Goal: Task Accomplishment & Management: Complete application form

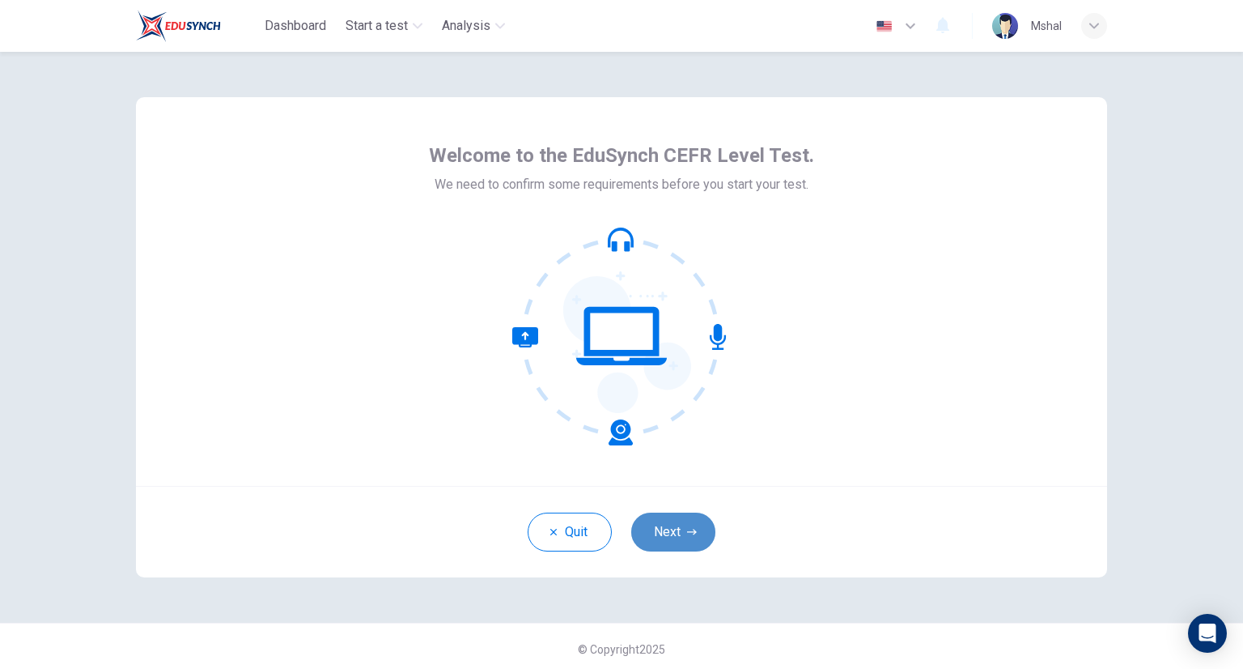
click at [679, 525] on button "Next" at bounding box center [673, 531] width 84 height 39
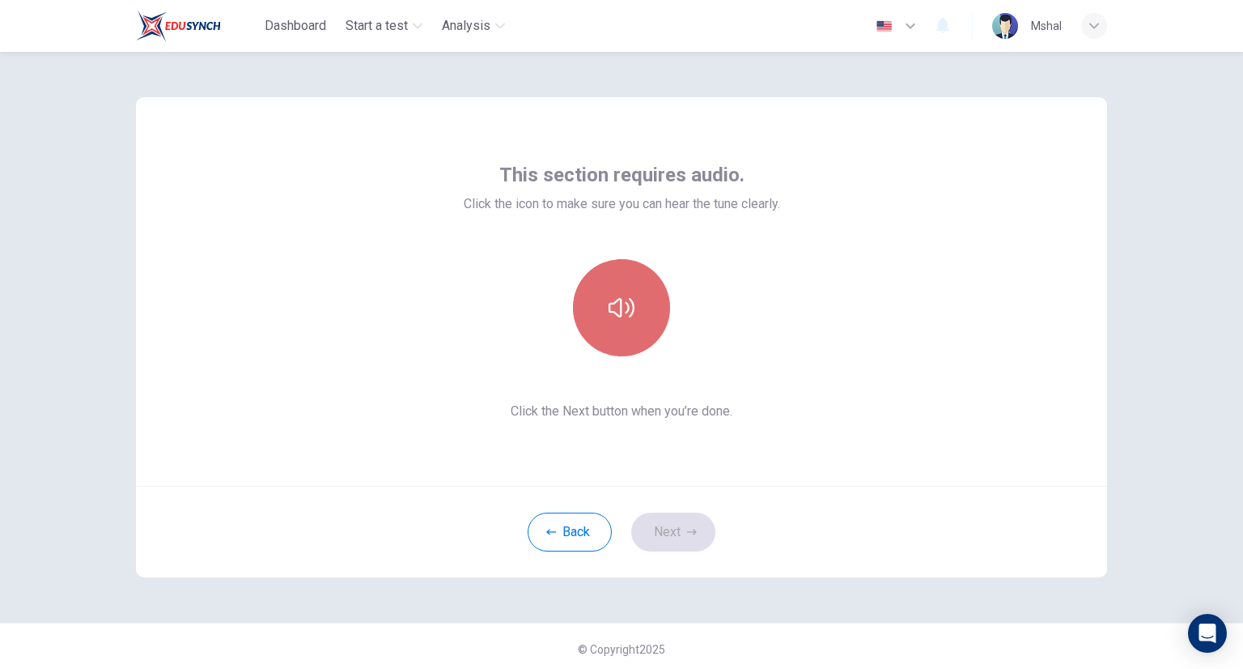
click at [622, 311] on icon "button" at bounding box center [622, 307] width 26 height 19
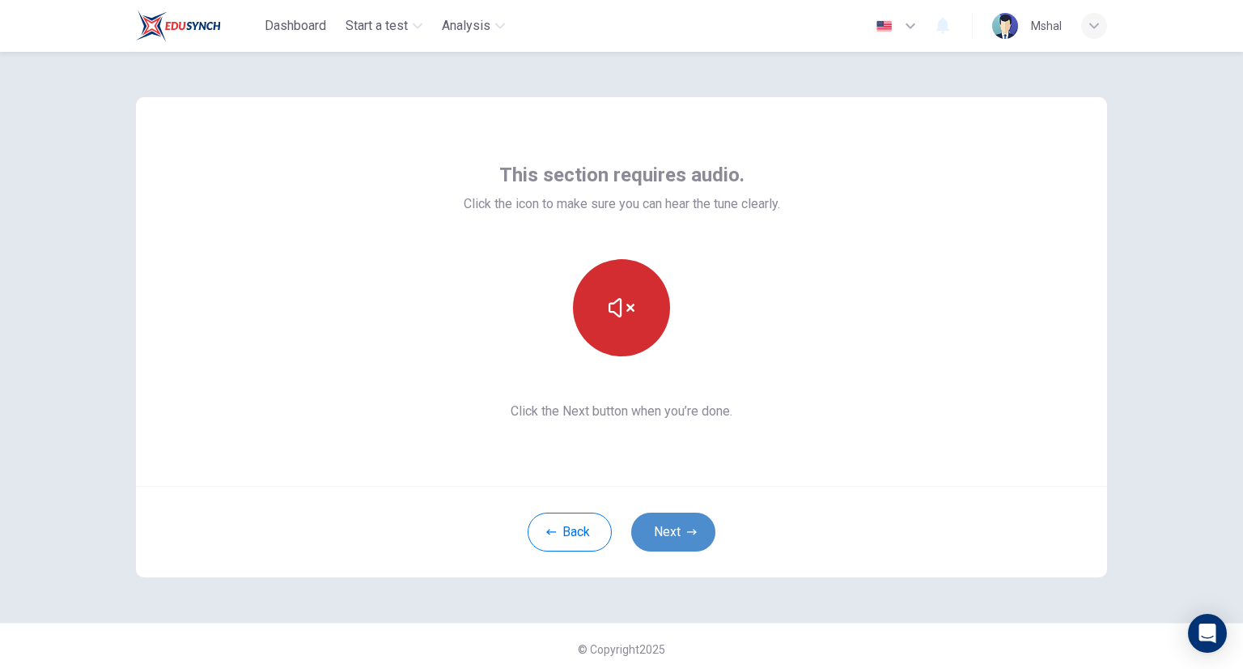
click at [668, 535] on button "Next" at bounding box center [673, 531] width 84 height 39
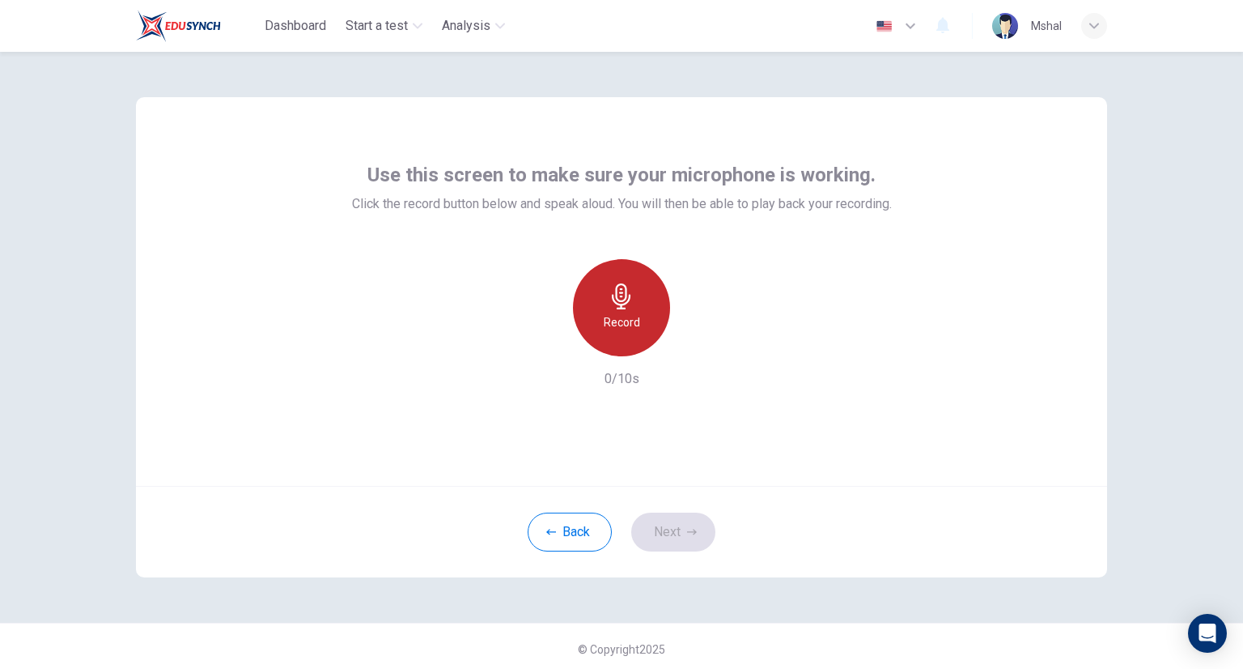
click at [652, 327] on div "Record" at bounding box center [621, 307] width 97 height 97
click at [637, 320] on div "Stop" at bounding box center [621, 307] width 97 height 97
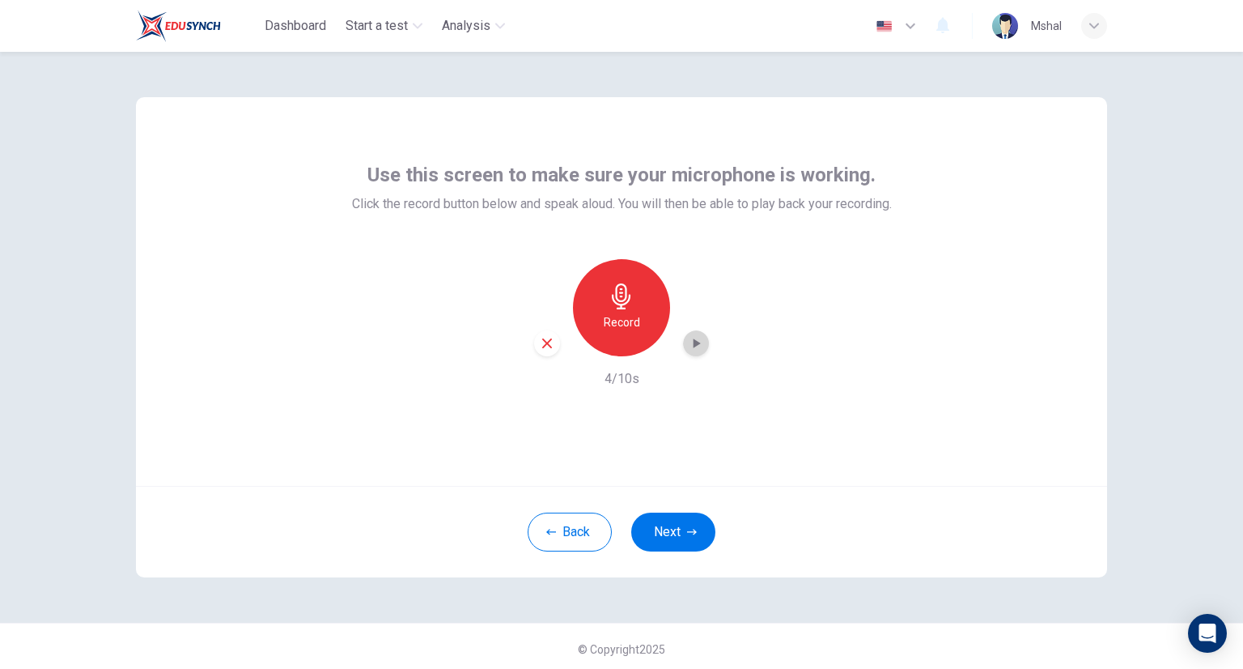
click at [698, 342] on icon "button" at bounding box center [696, 343] width 16 height 16
click at [688, 343] on icon "button" at bounding box center [696, 343] width 16 height 16
click at [690, 343] on icon "button" at bounding box center [695, 343] width 11 height 12
click at [688, 343] on icon "button" at bounding box center [696, 343] width 16 height 16
click at [631, 308] on div "Record" at bounding box center [621, 307] width 97 height 97
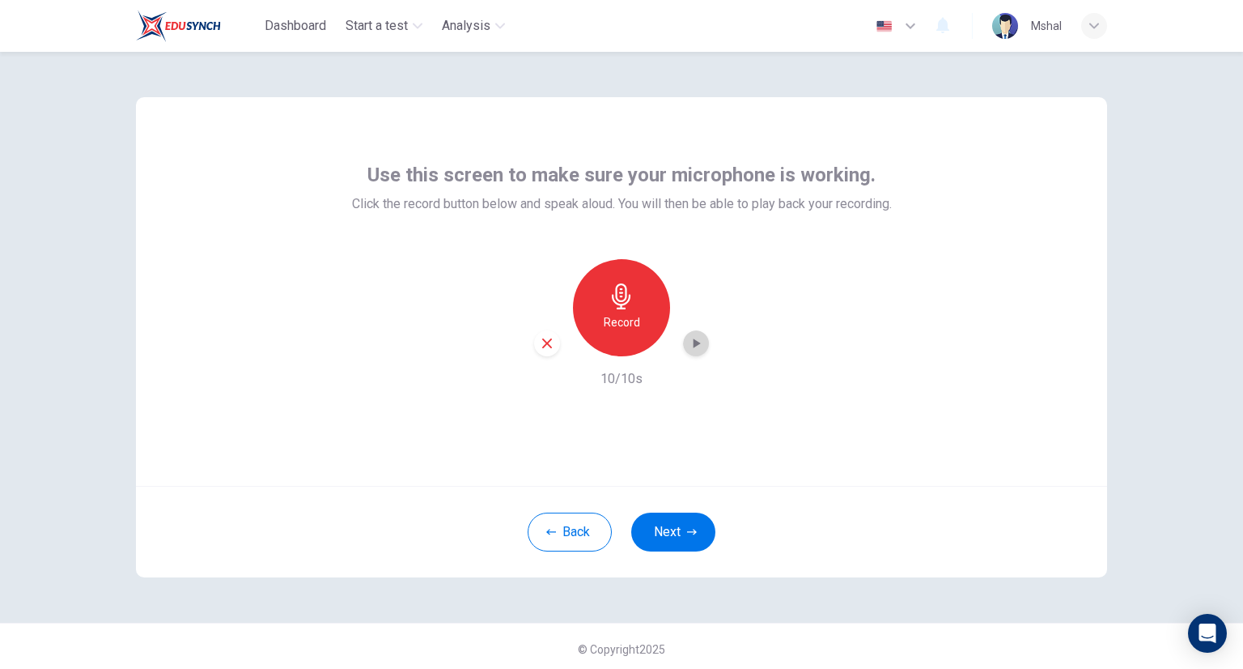
click at [694, 345] on icon "button" at bounding box center [696, 343] width 16 height 16
click at [694, 342] on icon "button" at bounding box center [697, 343] width 7 height 10
click at [1125, 303] on div "Use this screen to make sure your microphone is working. Click the record butto…" at bounding box center [621, 337] width 1023 height 571
click at [688, 338] on icon "button" at bounding box center [696, 343] width 16 height 16
click at [694, 340] on icon "button" at bounding box center [697, 343] width 7 height 10
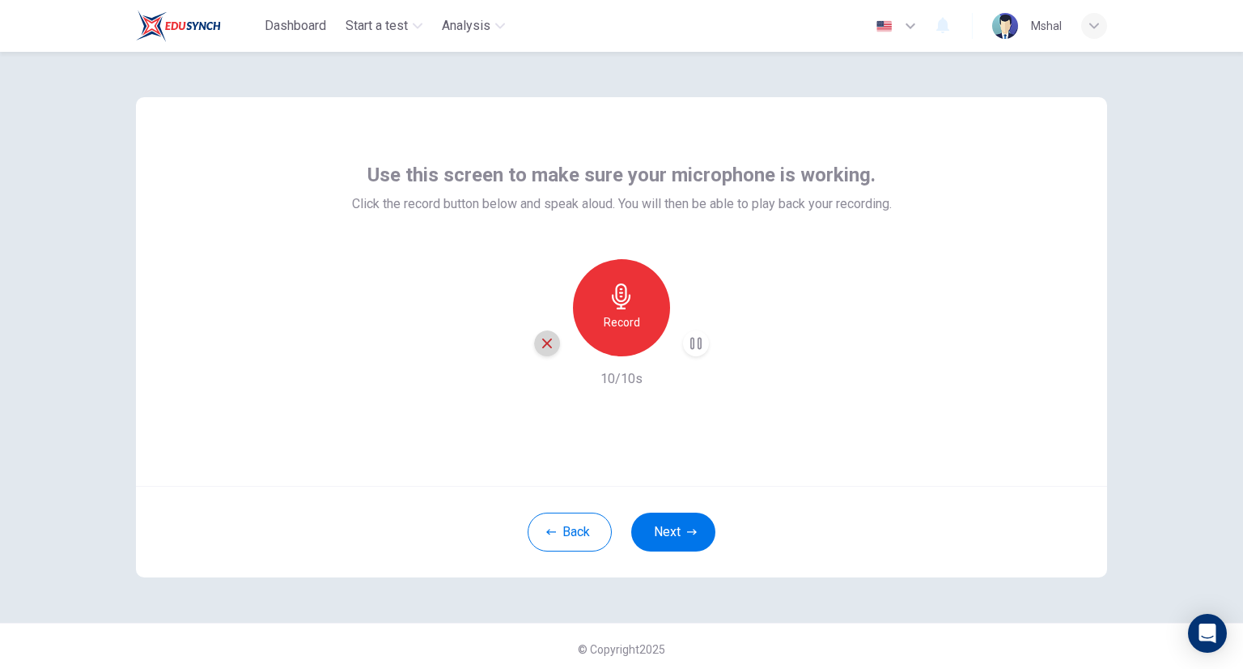
click at [540, 338] on icon "button" at bounding box center [547, 343] width 15 height 15
click at [613, 327] on h6 "Record" at bounding box center [622, 321] width 36 height 19
click at [690, 337] on icon "button" at bounding box center [696, 343] width 16 height 16
click at [547, 340] on icon "button" at bounding box center [547, 343] width 15 height 15
click at [874, 620] on div "Use this screen to make sure your microphone is working. Click the record butto…" at bounding box center [621, 337] width 1023 height 571
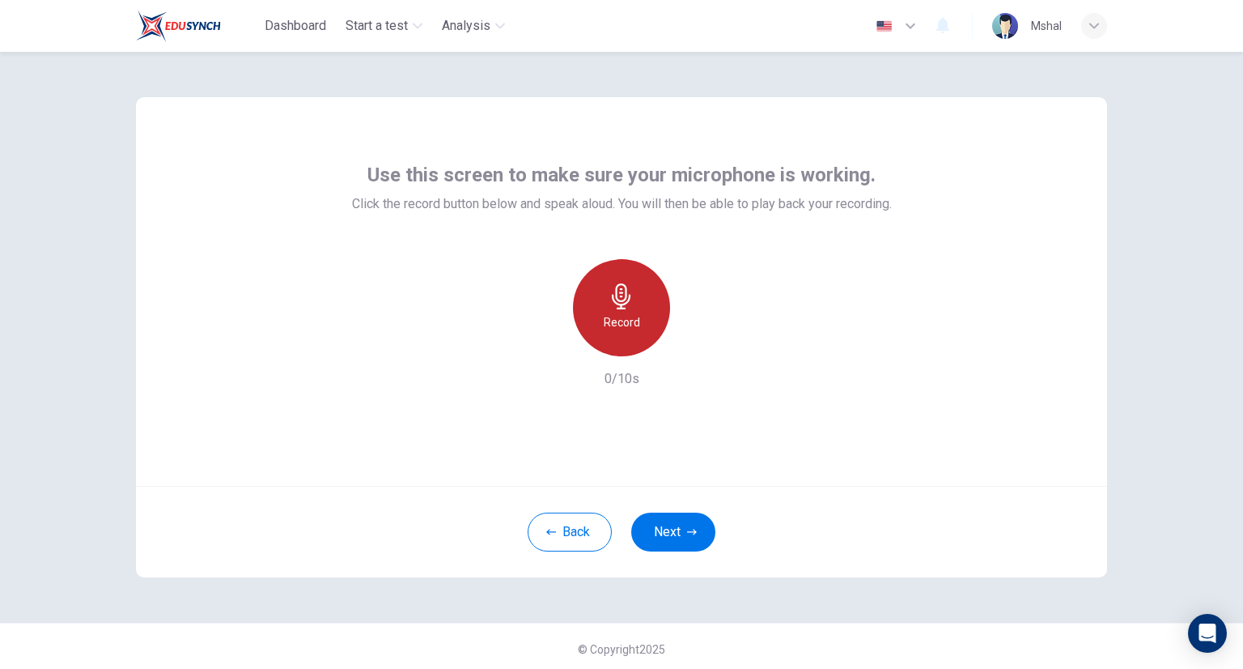
click at [641, 325] on div "Record" at bounding box center [621, 307] width 97 height 97
click at [700, 350] on div "button" at bounding box center [696, 343] width 26 height 26
click at [694, 342] on icon "button" at bounding box center [697, 343] width 7 height 10
click at [693, 342] on icon "button" at bounding box center [695, 343] width 11 height 12
click at [694, 342] on icon "button" at bounding box center [697, 343] width 7 height 10
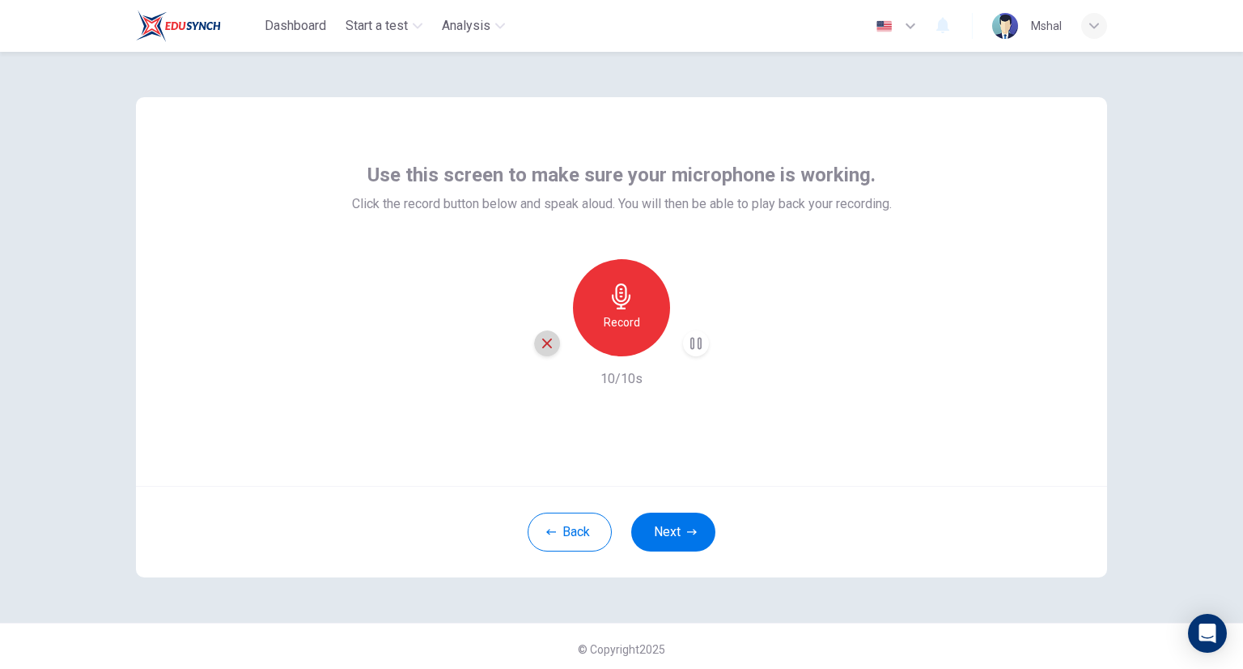
click at [545, 347] on icon "button" at bounding box center [547, 343] width 15 height 15
click at [615, 335] on div "Record" at bounding box center [621, 307] width 97 height 97
click at [694, 344] on icon "button" at bounding box center [697, 343] width 7 height 10
click at [691, 344] on icon "button" at bounding box center [696, 343] width 16 height 16
click at [694, 344] on icon "button" at bounding box center [697, 343] width 7 height 10
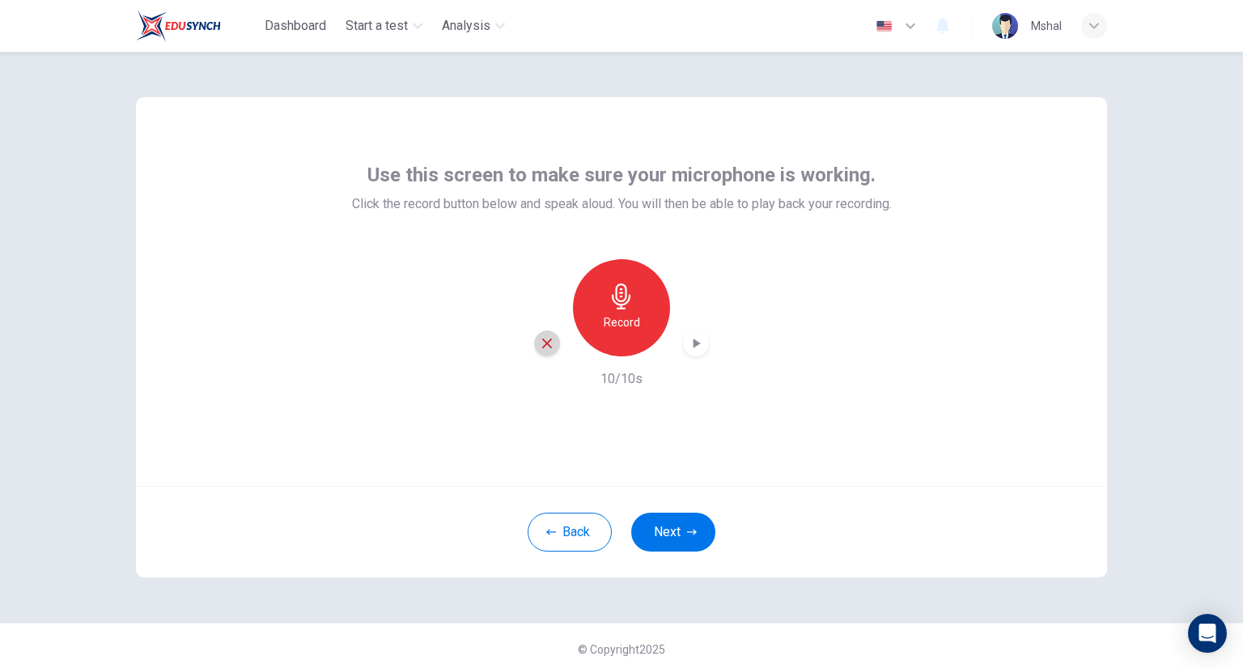
click at [540, 342] on icon "button" at bounding box center [547, 343] width 15 height 15
click at [630, 316] on h6 "Record" at bounding box center [622, 321] width 36 height 19
click at [696, 338] on icon "button" at bounding box center [696, 343] width 16 height 16
drag, startPoint x: 1208, startPoint y: 1, endPoint x: 749, endPoint y: 288, distance: 542.1
click at [749, 288] on div "Record 10/10s" at bounding box center [622, 323] width 540 height 129
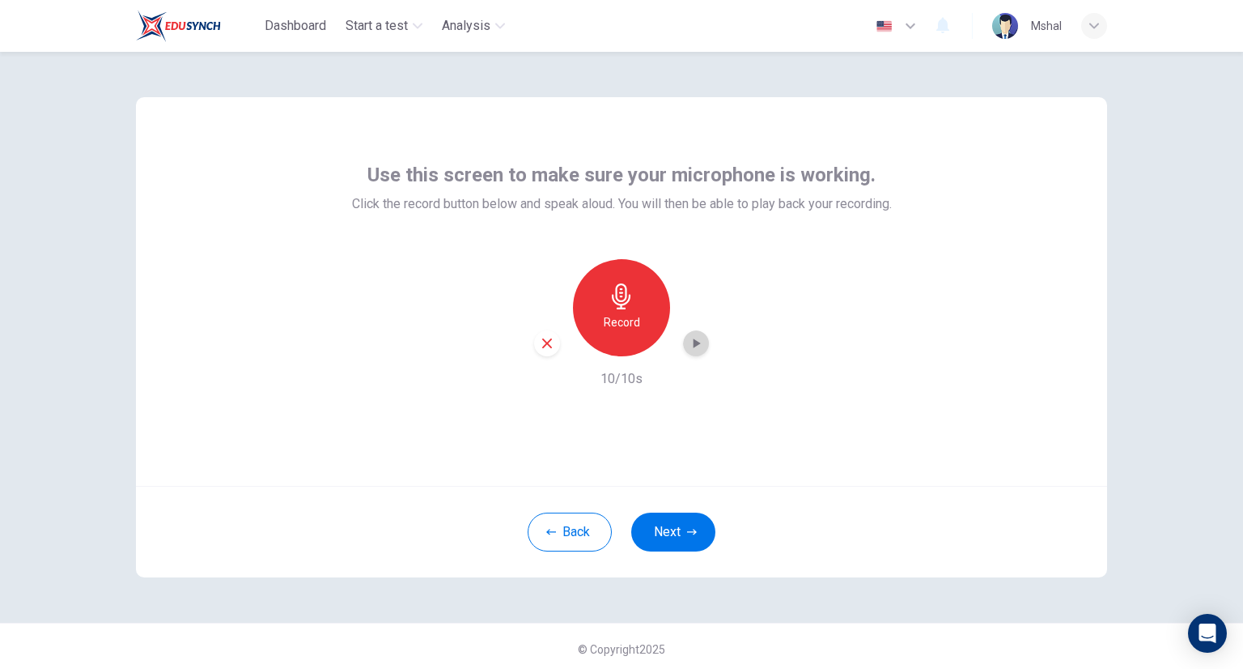
click at [694, 344] on icon "button" at bounding box center [697, 343] width 7 height 10
click at [694, 341] on icon "button" at bounding box center [697, 343] width 7 height 10
click at [1098, 320] on div "Use this screen to make sure your microphone is working. Click the record butto…" at bounding box center [621, 291] width 971 height 388
click at [687, 532] on icon "button" at bounding box center [692, 532] width 10 height 10
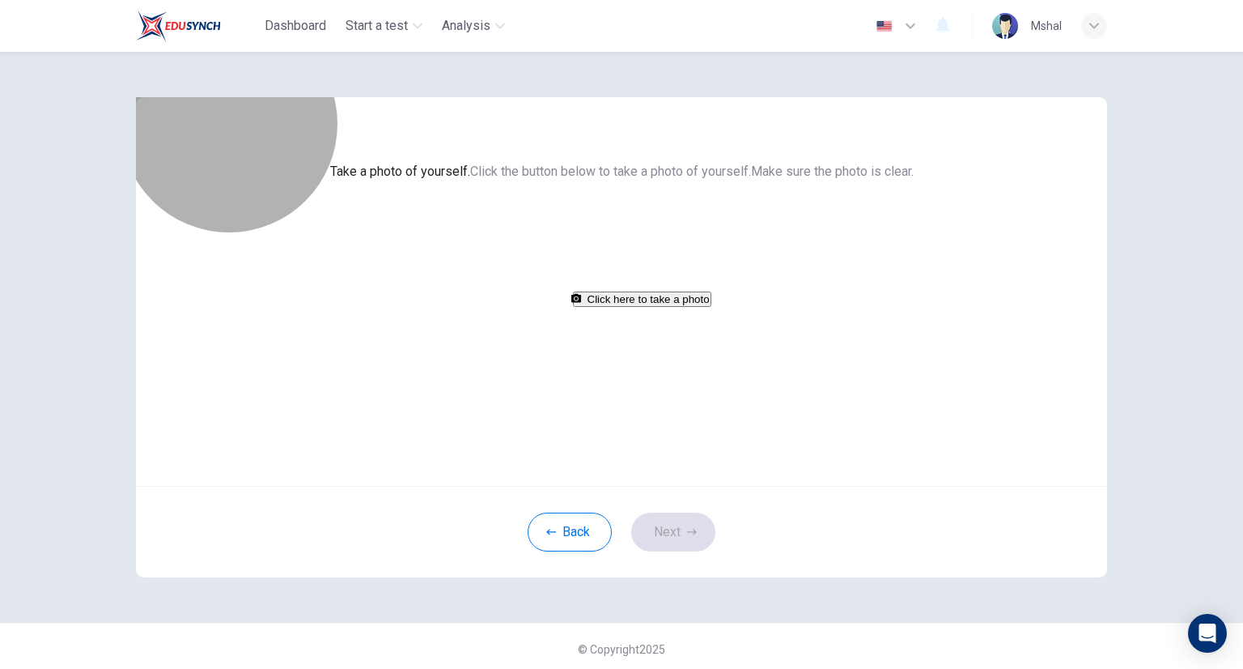
click at [612, 307] on button "Click here to take a photo" at bounding box center [642, 298] width 138 height 15
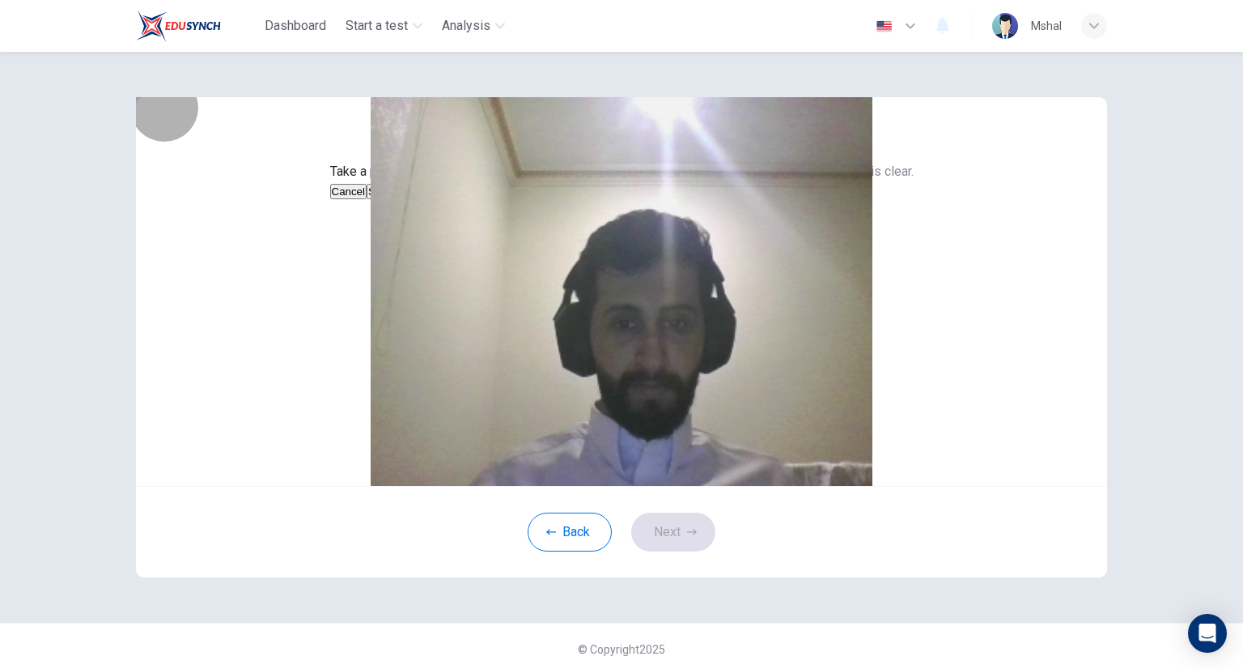
click at [394, 199] on button "Save" at bounding box center [381, 191] width 28 height 15
click at [673, 551] on button "Next" at bounding box center [673, 531] width 84 height 39
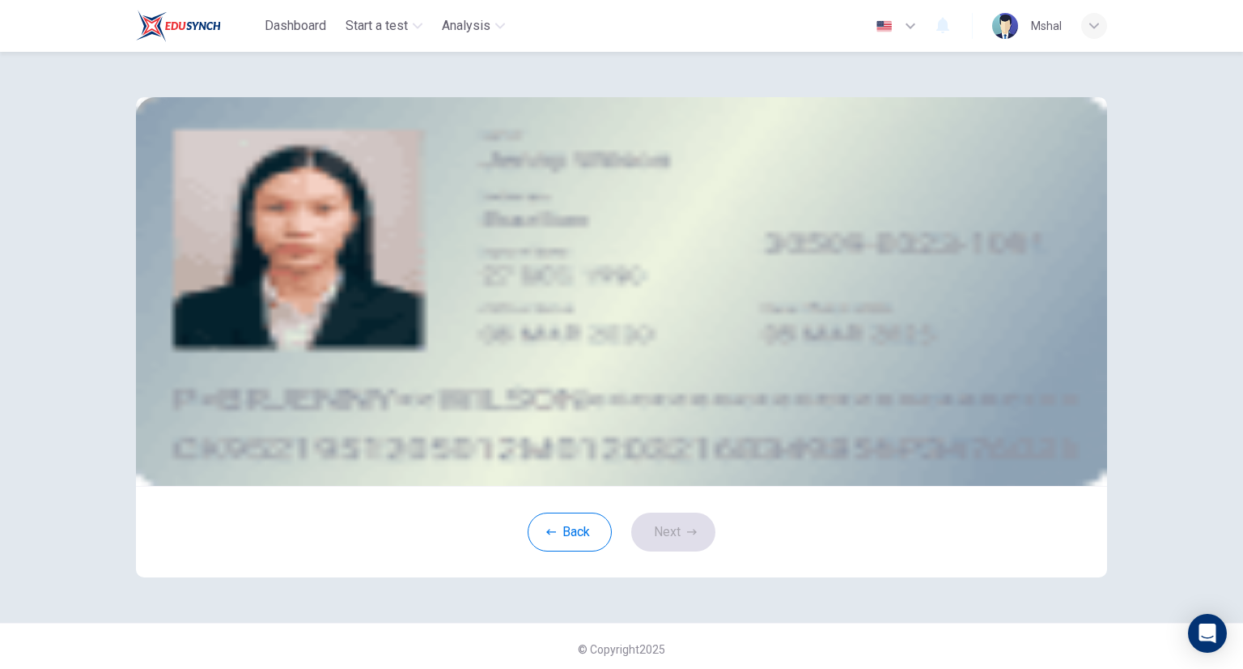
click at [257, 214] on icon "upload" at bounding box center [257, 214] width 0 height 0
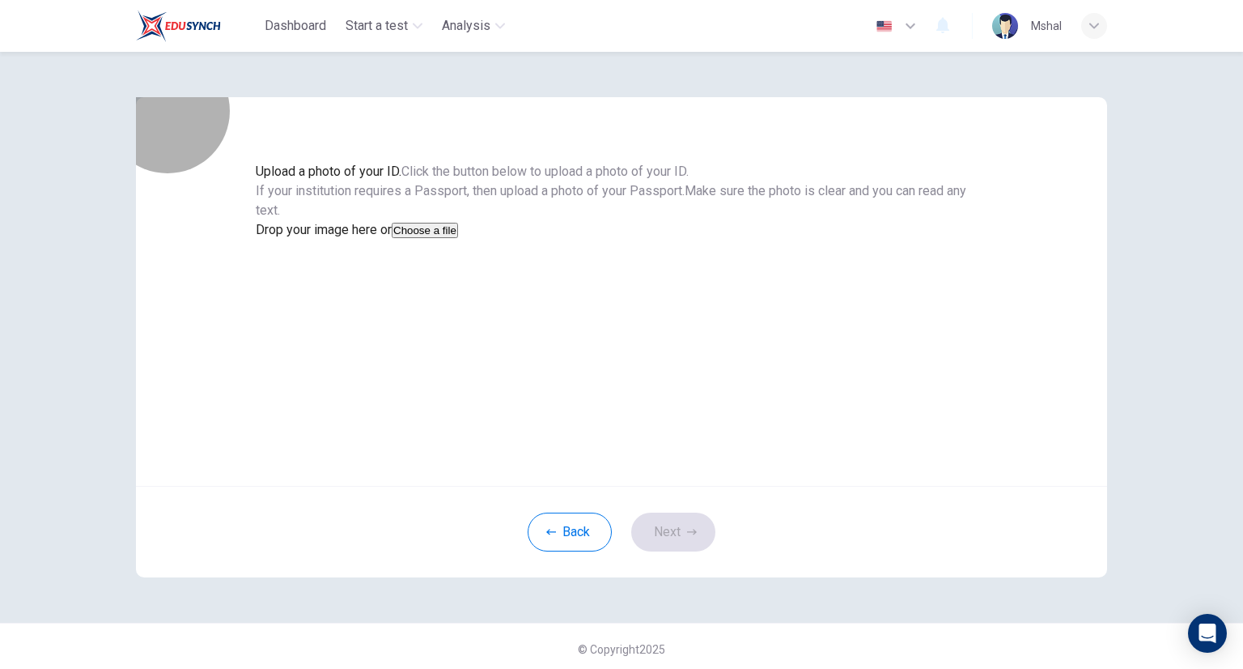
click at [458, 238] on button "Choose a file" at bounding box center [425, 230] width 66 height 15
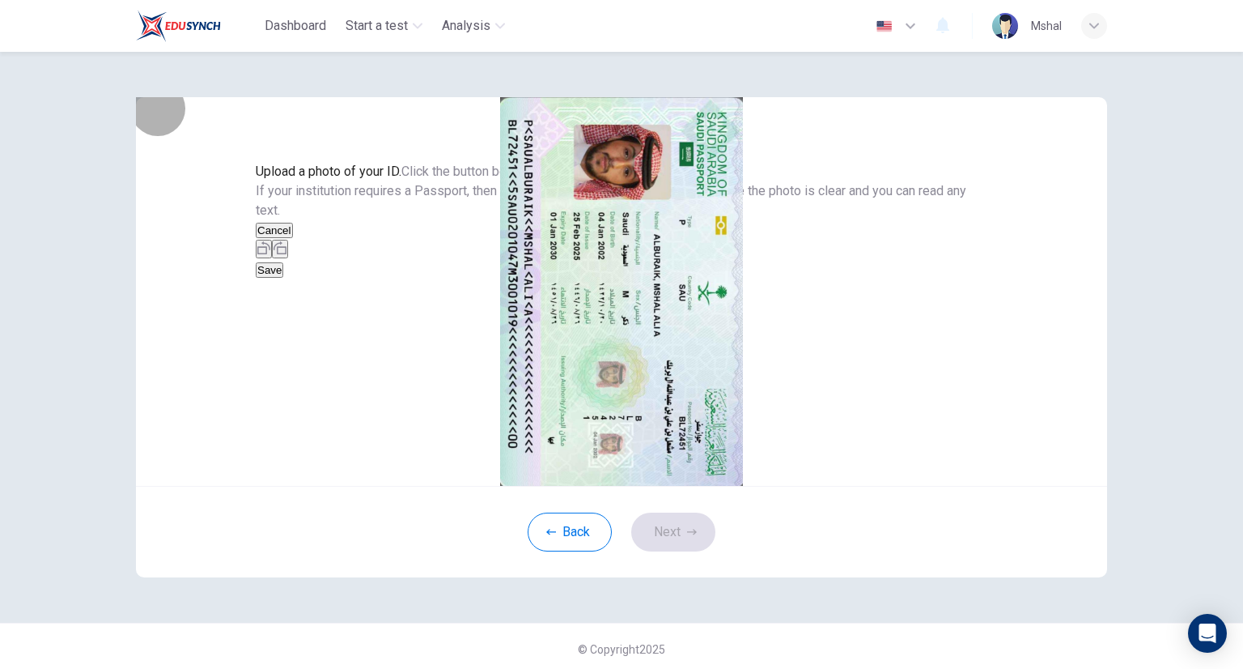
click at [270, 254] on icon "button" at bounding box center [263, 247] width 13 height 13
click at [283, 278] on button "Save" at bounding box center [270, 269] width 28 height 15
click at [672, 551] on button "Next" at bounding box center [673, 531] width 84 height 39
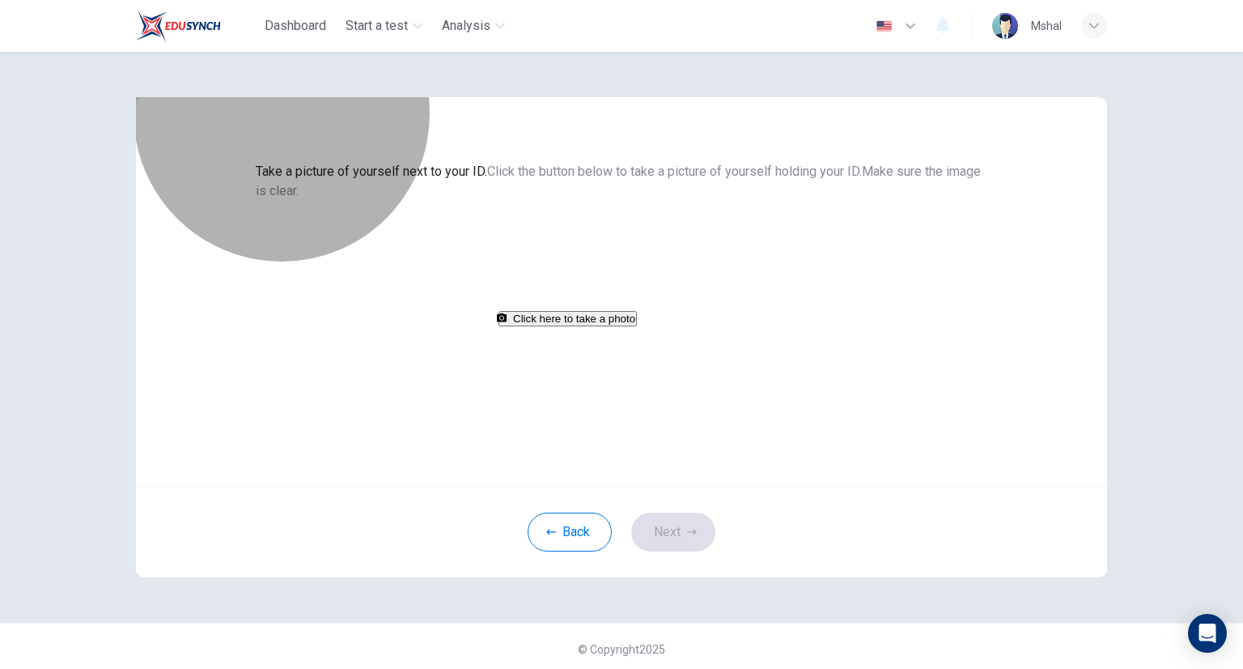
click at [637, 326] on button "Click here to take a photo" at bounding box center [568, 318] width 138 height 15
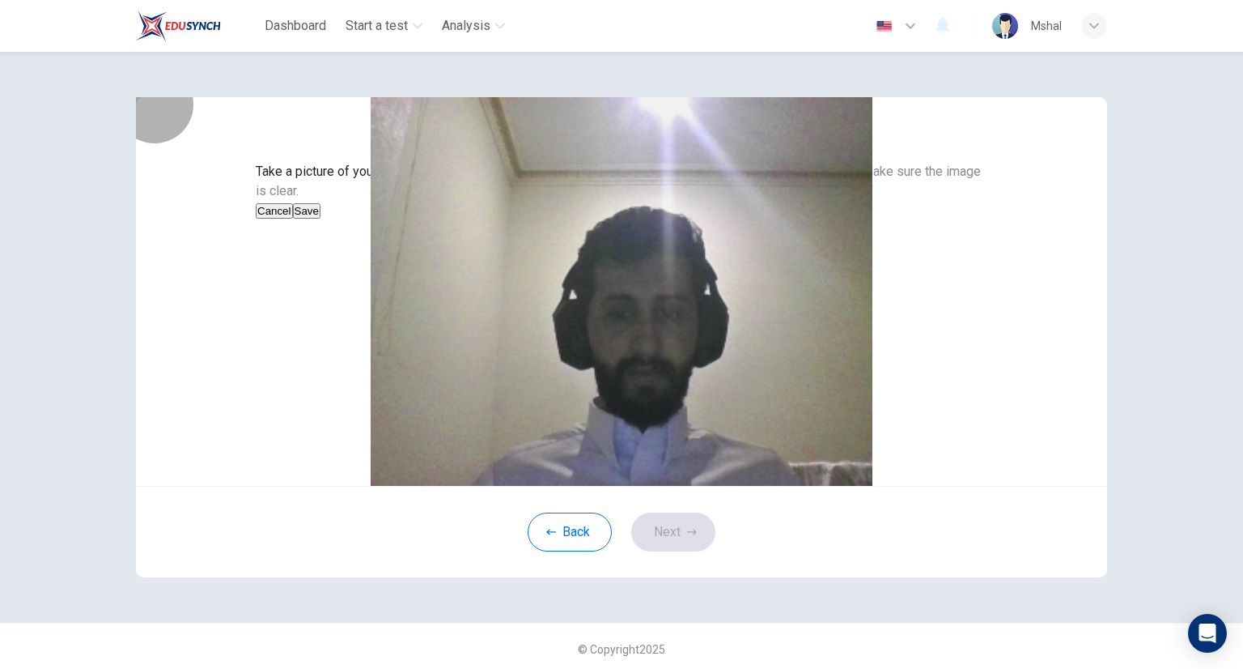
click at [320, 219] on button "Save" at bounding box center [307, 210] width 28 height 15
click at [659, 551] on button "Next" at bounding box center [673, 531] width 84 height 39
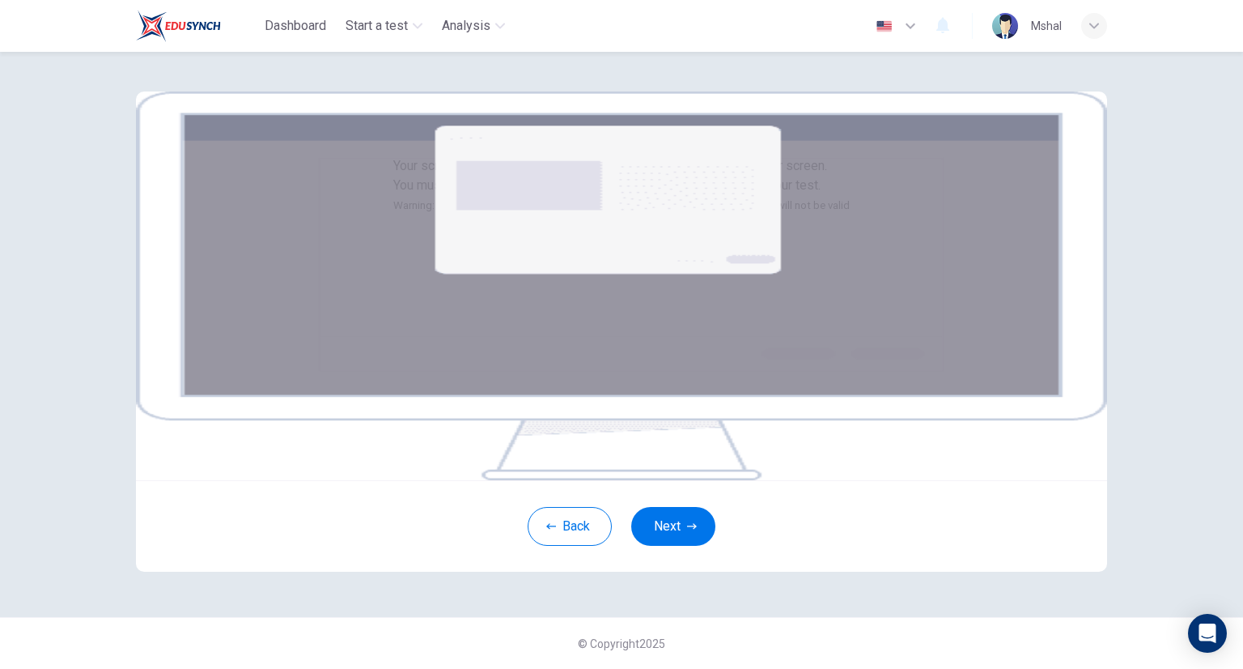
scroll to position [91, 0]
click at [697, 545] on button "Next" at bounding box center [673, 526] width 84 height 39
click at [668, 545] on button "Next" at bounding box center [673, 526] width 84 height 39
click at [677, 545] on button "Next" at bounding box center [673, 526] width 84 height 39
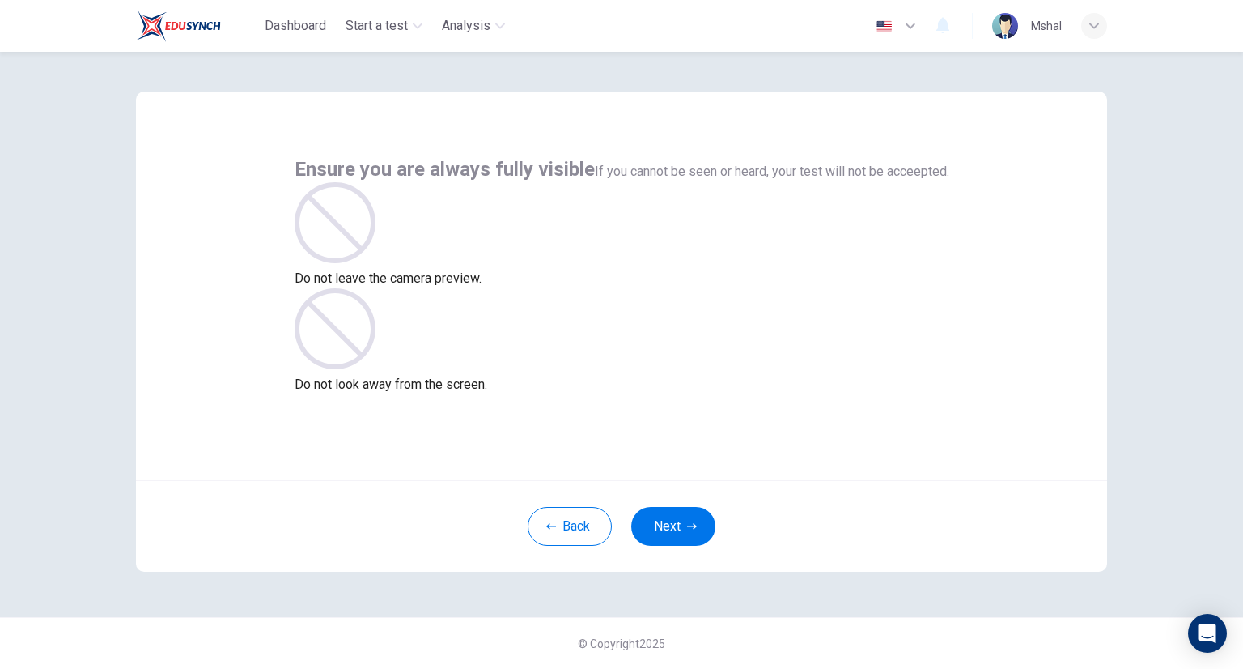
scroll to position [6, 0]
click at [672, 513] on button "Next" at bounding box center [673, 526] width 84 height 39
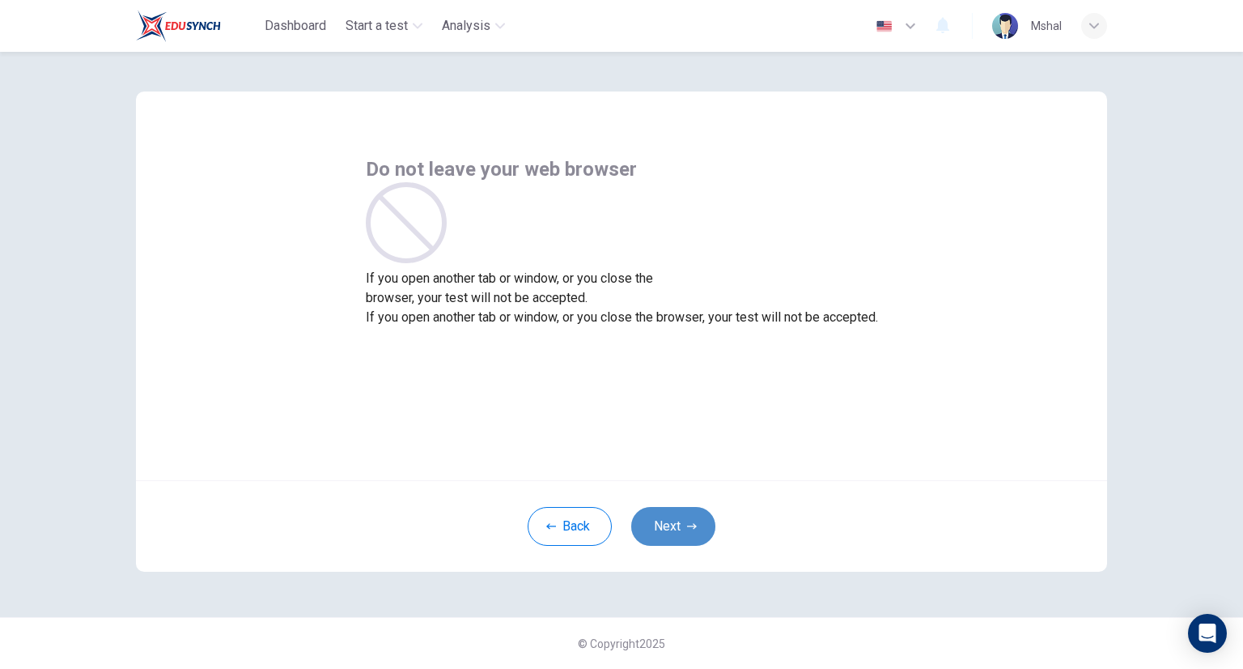
click at [672, 524] on button "Next" at bounding box center [673, 526] width 84 height 39
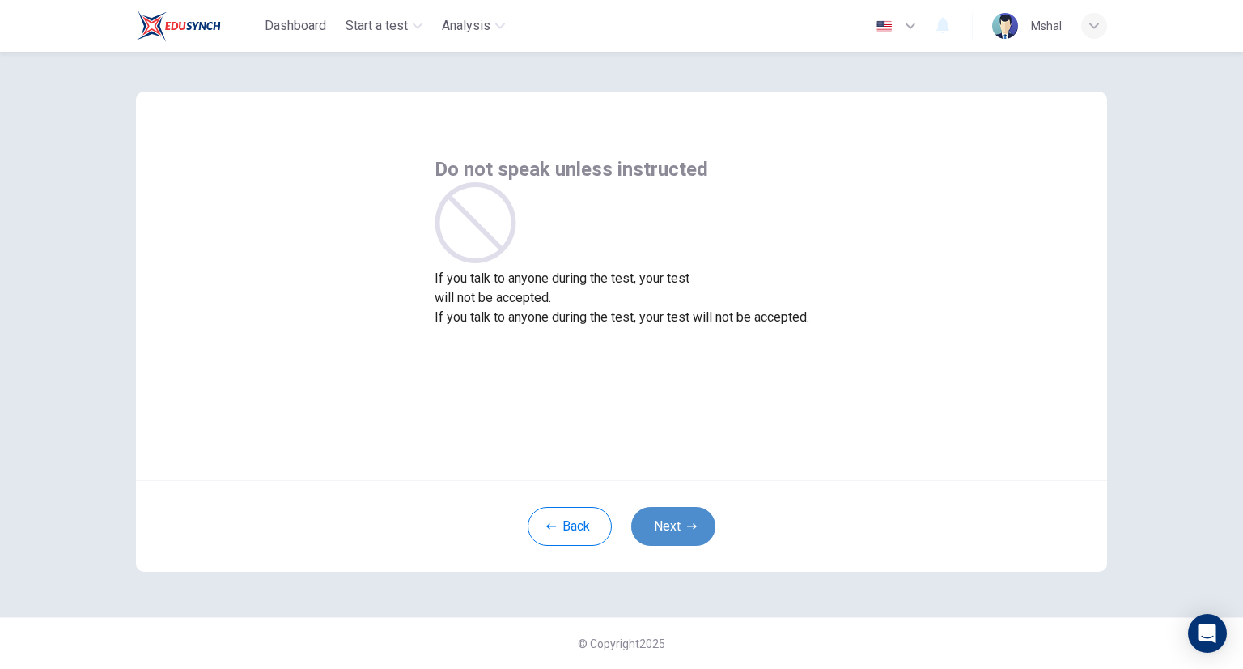
click at [672, 524] on button "Next" at bounding box center [673, 526] width 84 height 39
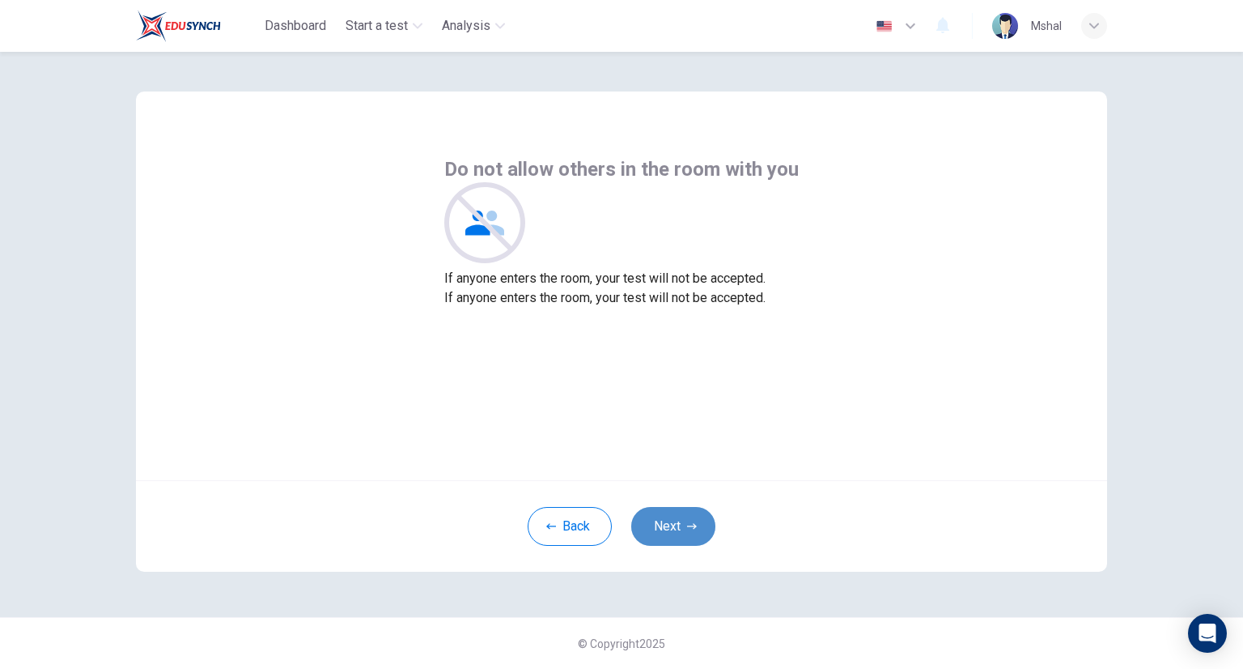
click at [672, 524] on button "Next" at bounding box center [673, 526] width 84 height 39
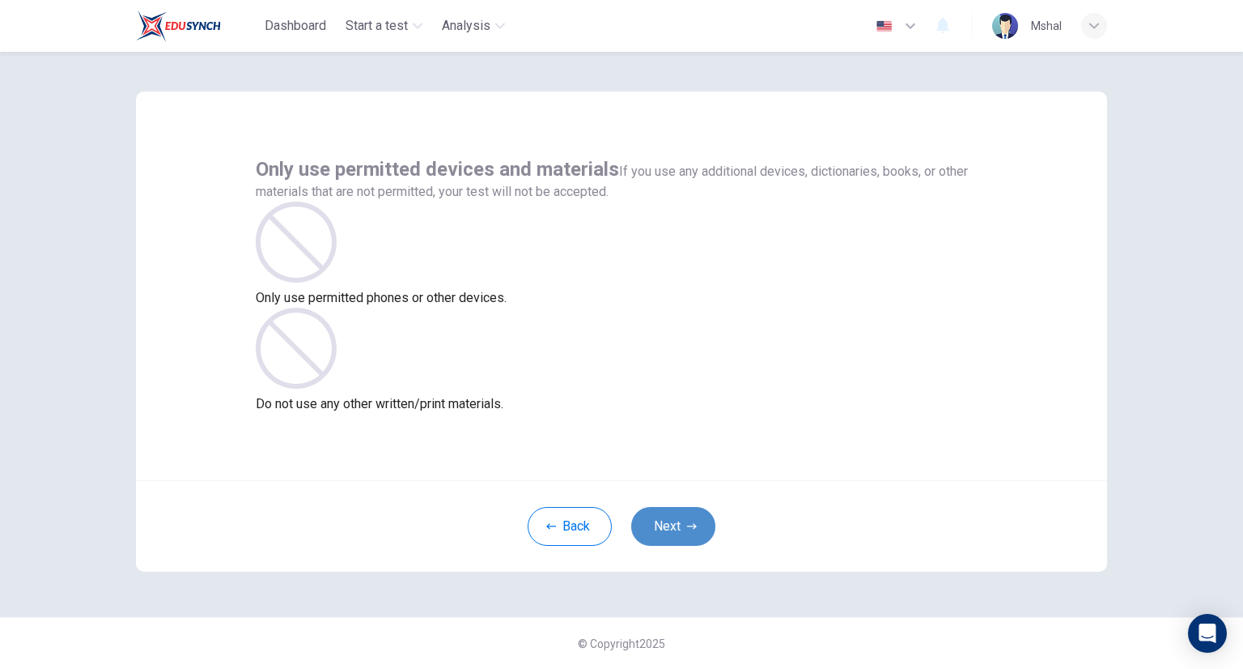
click at [672, 524] on button "Next" at bounding box center [673, 526] width 84 height 39
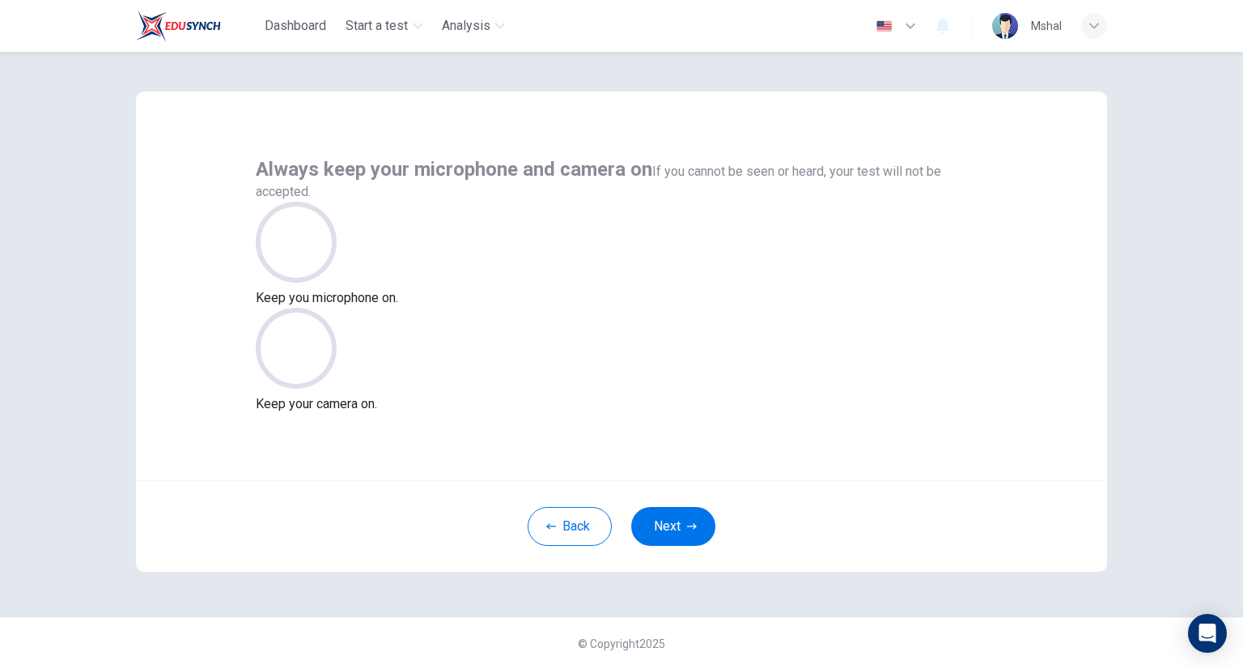
click at [337, 282] on icon at bounding box center [296, 242] width 81 height 81
click at [687, 527] on icon "button" at bounding box center [692, 526] width 10 height 10
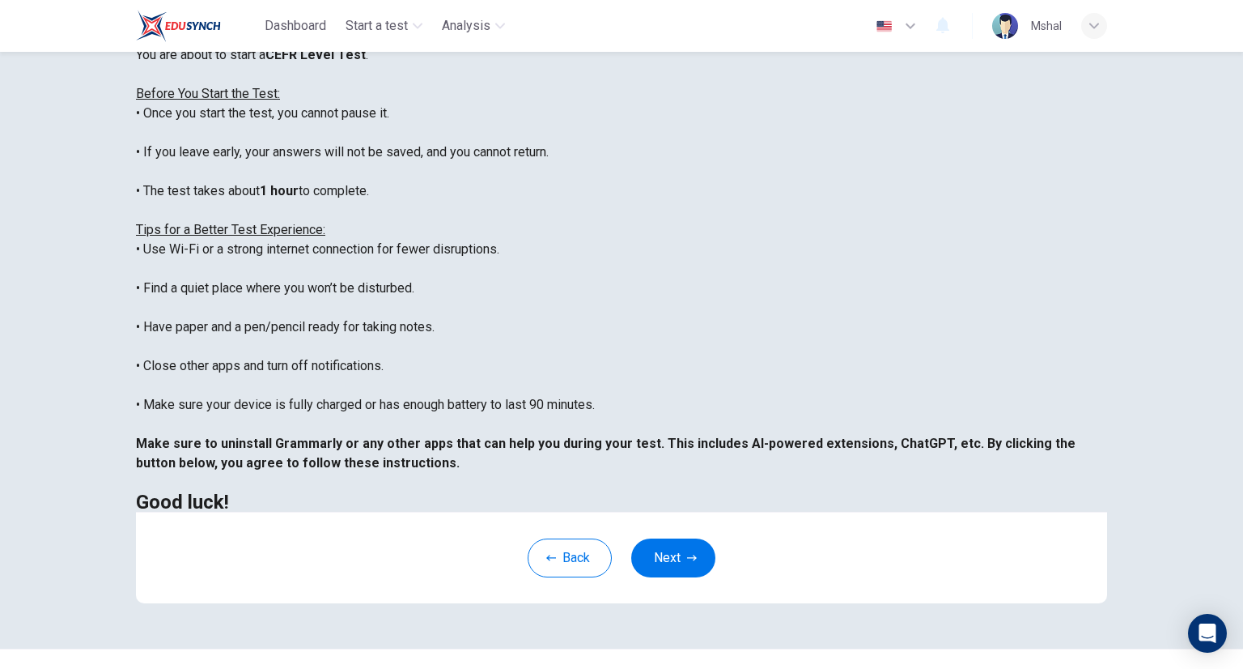
scroll to position [227, 0]
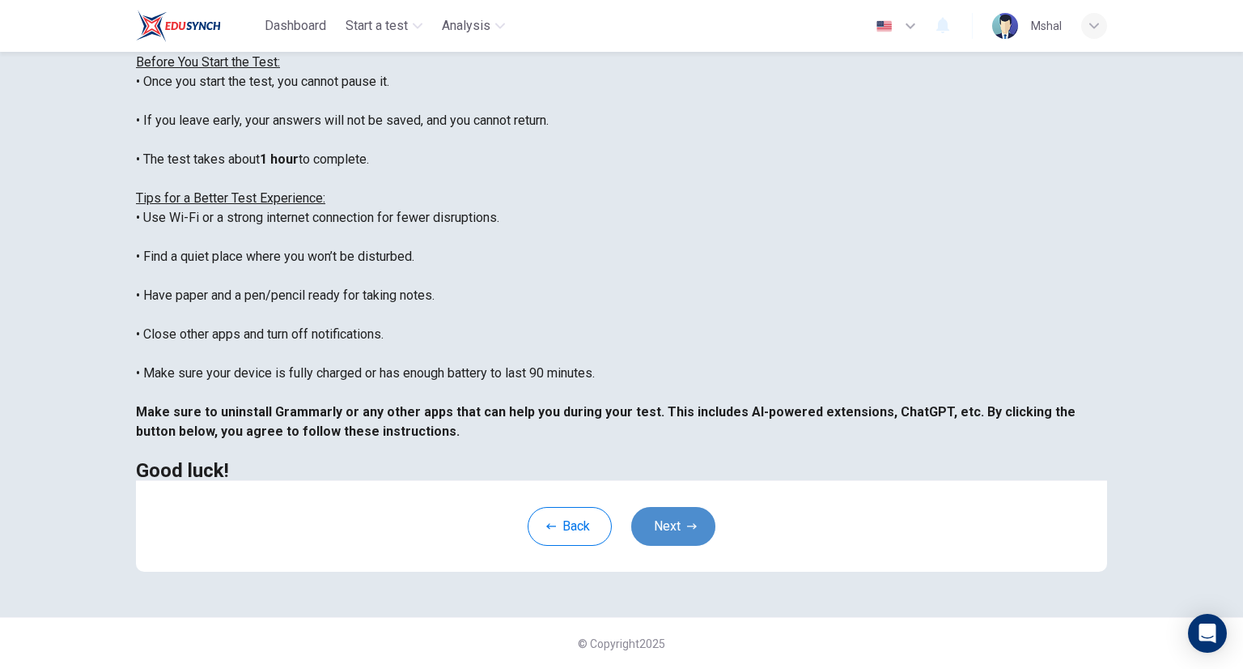
click at [676, 533] on button "Next" at bounding box center [673, 526] width 84 height 39
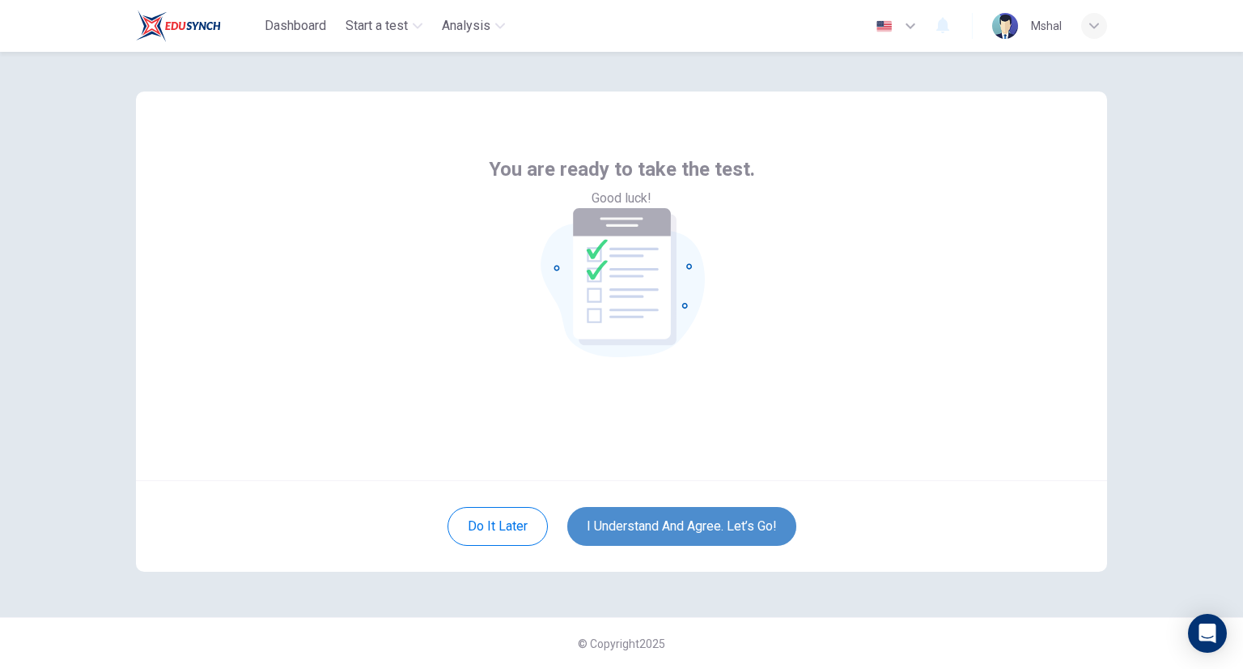
click at [660, 533] on button "I understand and agree. Let’s go!" at bounding box center [681, 526] width 229 height 39
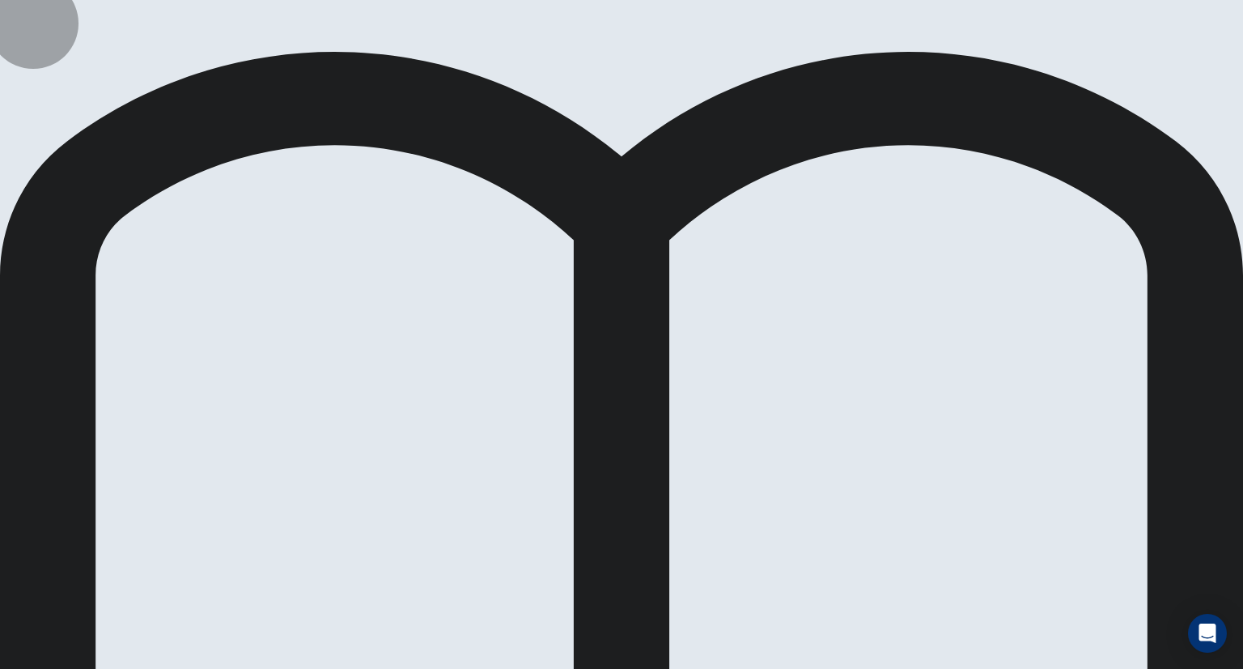
drag, startPoint x: 1087, startPoint y: 434, endPoint x: 1094, endPoint y: 402, distance: 32.4
drag, startPoint x: 1103, startPoint y: 432, endPoint x: 1095, endPoint y: 396, distance: 37.3
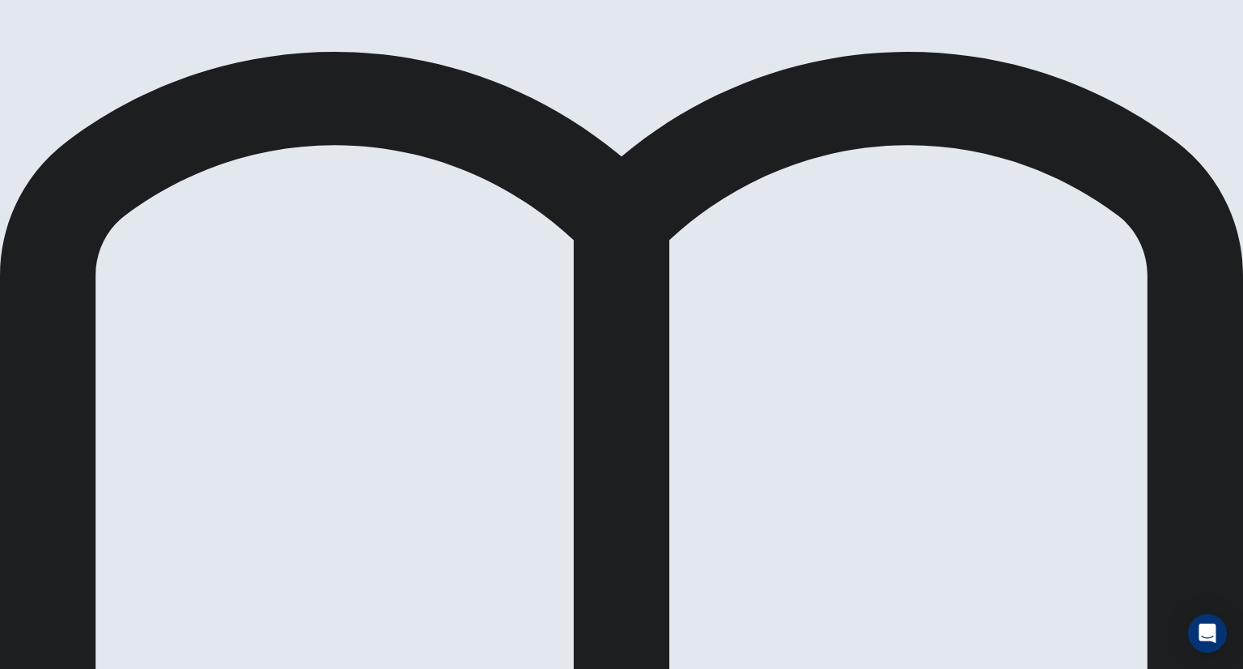
scroll to position [120, 0]
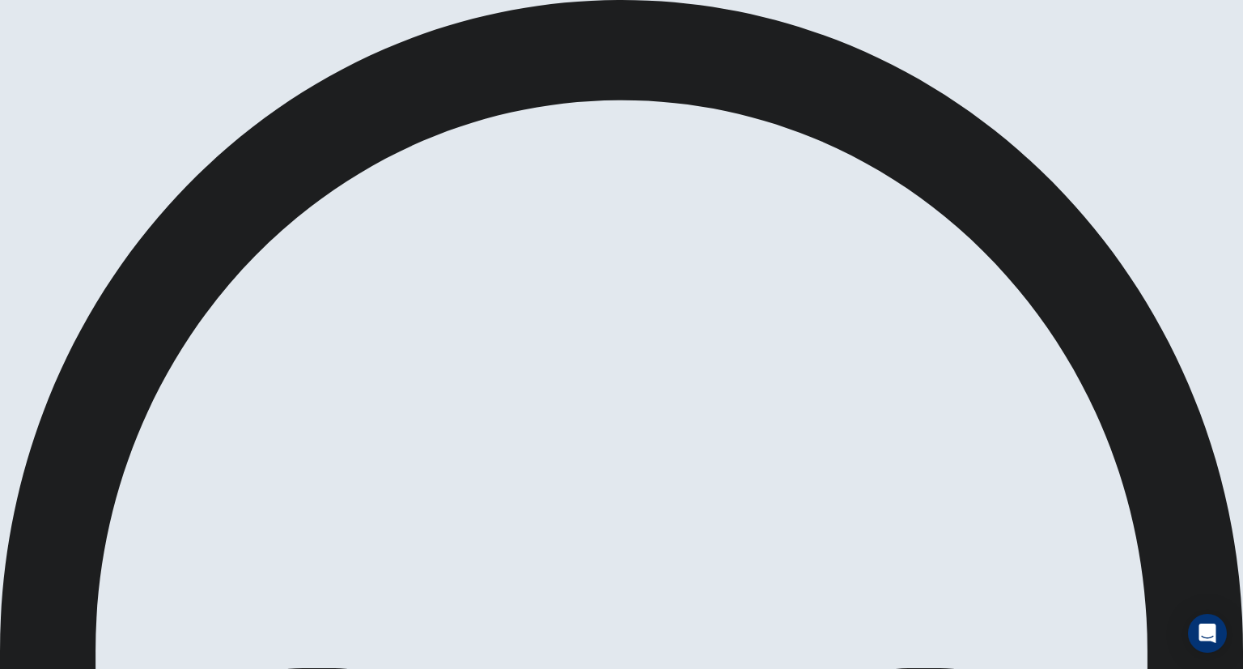
scroll to position [71, 0]
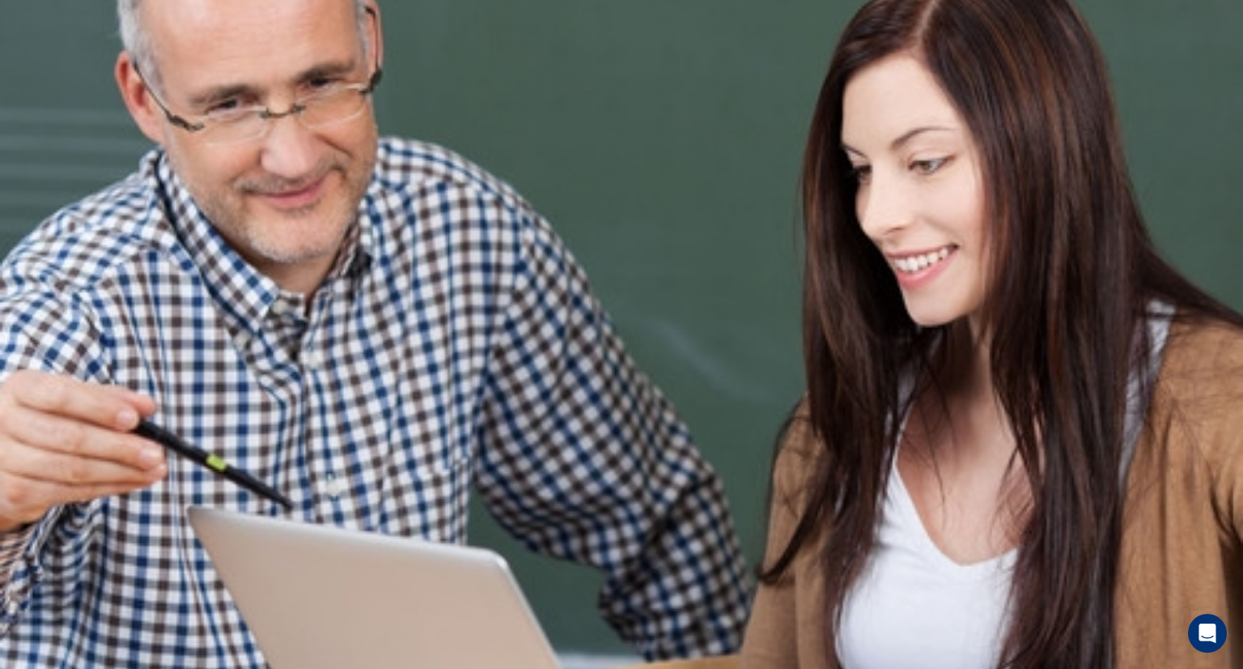
click at [625, 433] on img at bounding box center [621, 334] width 1243 height 669
drag, startPoint x: 444, startPoint y: 568, endPoint x: 392, endPoint y: 569, distance: 52.6
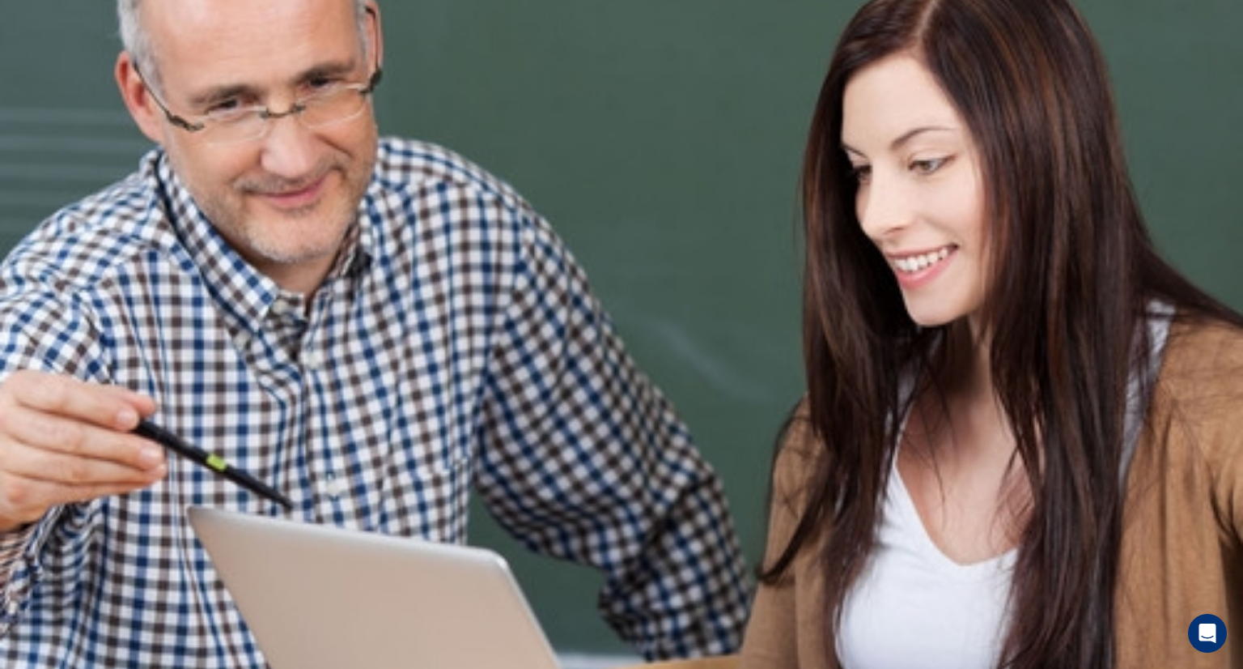
drag, startPoint x: 458, startPoint y: 568, endPoint x: 414, endPoint y: 568, distance: 44.5
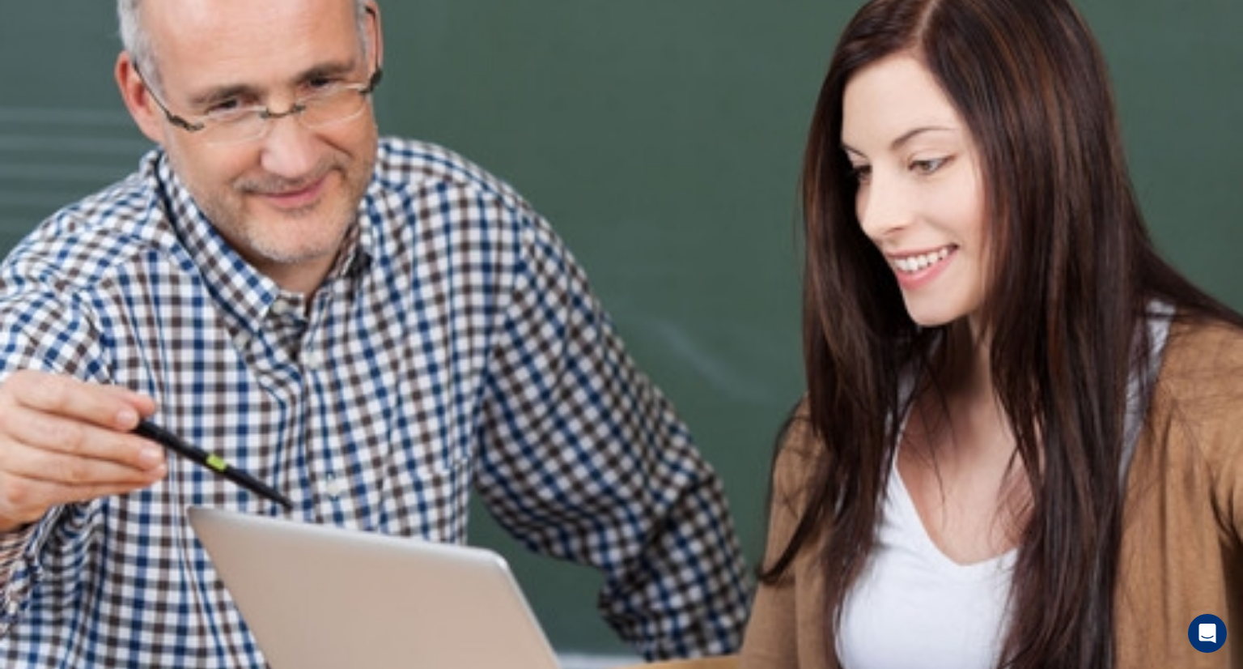
click at [686, 391] on img at bounding box center [621, 334] width 1243 height 669
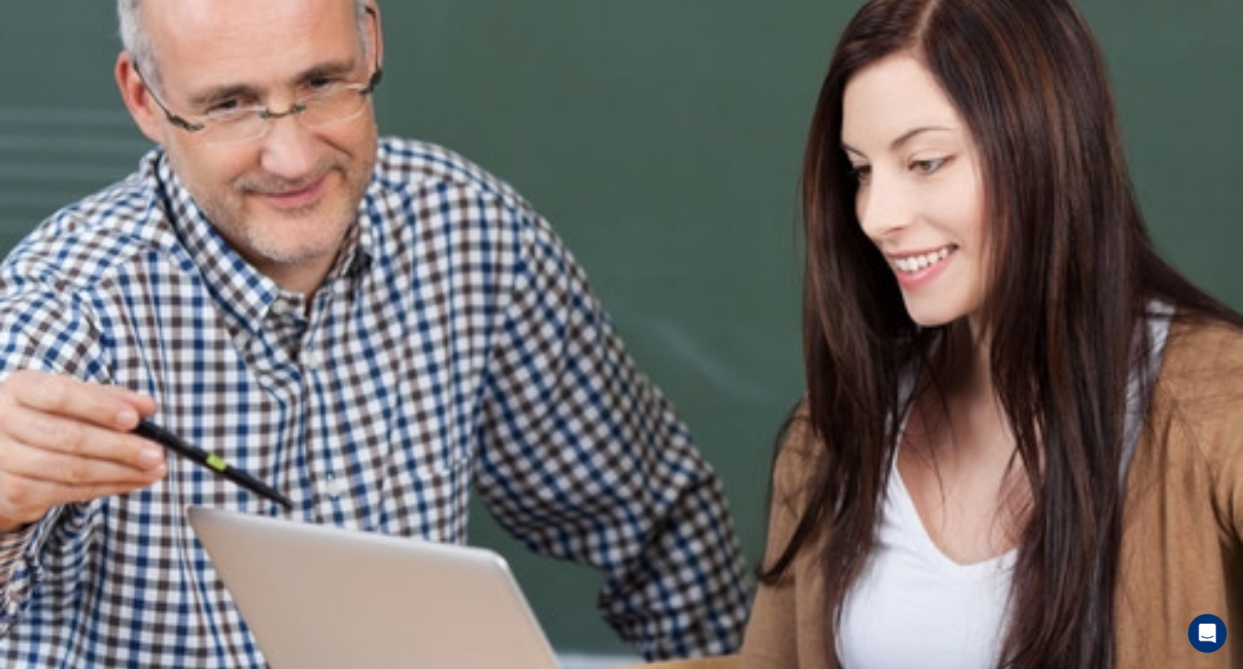
drag, startPoint x: 499, startPoint y: 571, endPoint x: 379, endPoint y: 569, distance: 120.6
type input "0.5"
drag, startPoint x: 778, startPoint y: 55, endPoint x: 752, endPoint y: 62, distance: 26.9
click at [713, 44] on span at bounding box center [713, 44] width 0 height 0
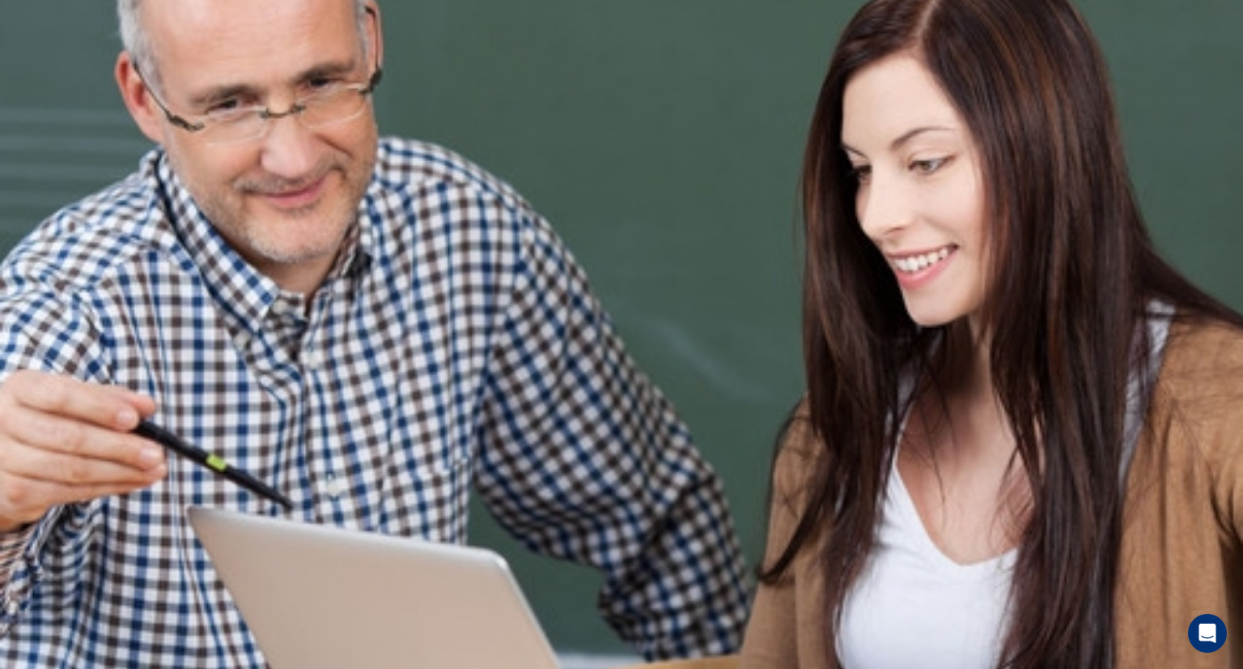
type input "0.4"
drag, startPoint x: 751, startPoint y: 57, endPoint x: 743, endPoint y: 60, distance: 8.7
click at [713, 44] on span at bounding box center [713, 44] width 0 height 0
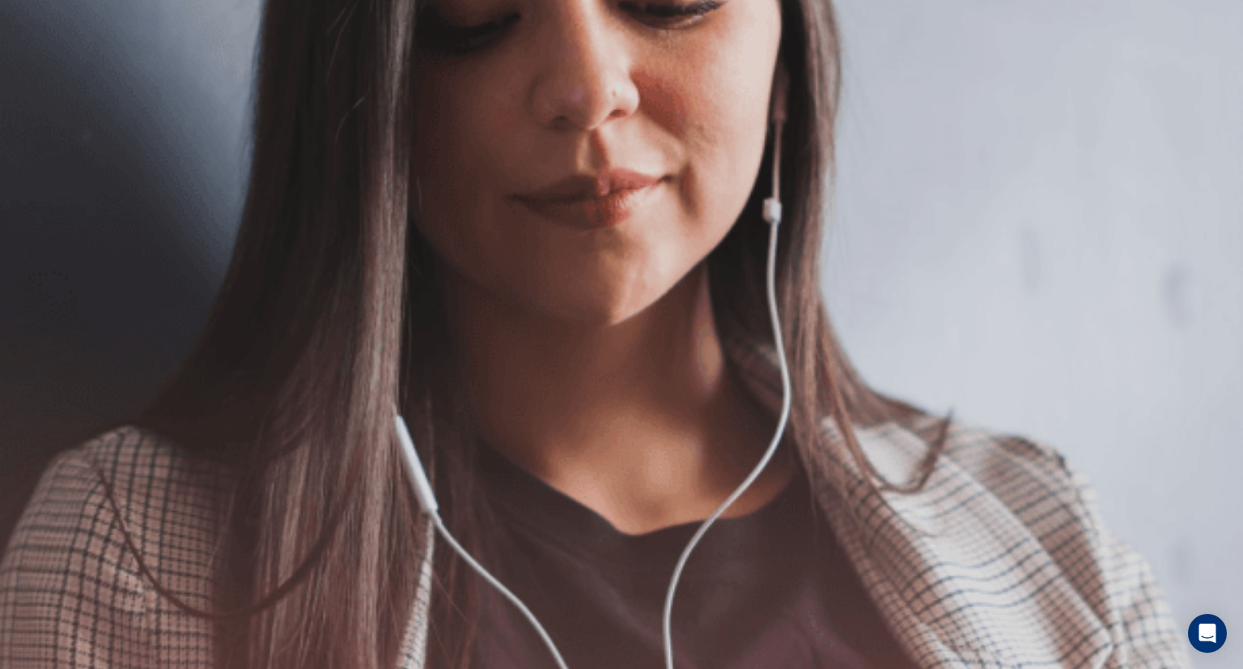
scroll to position [163, 0]
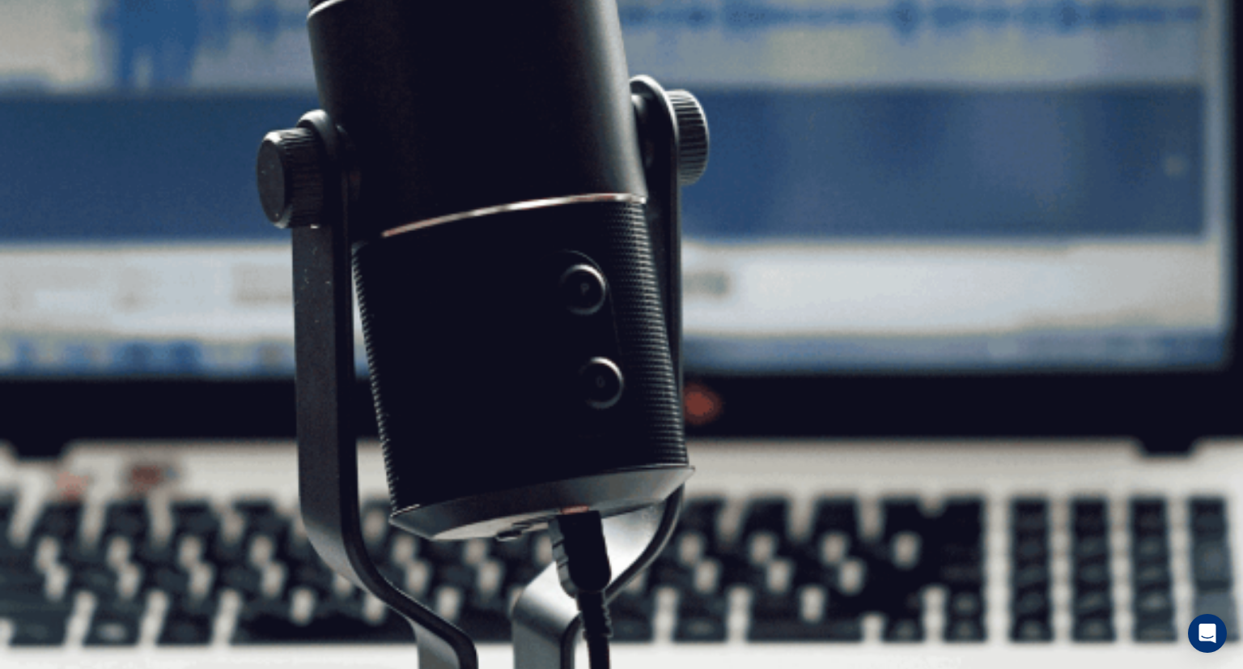
scroll to position [8, 0]
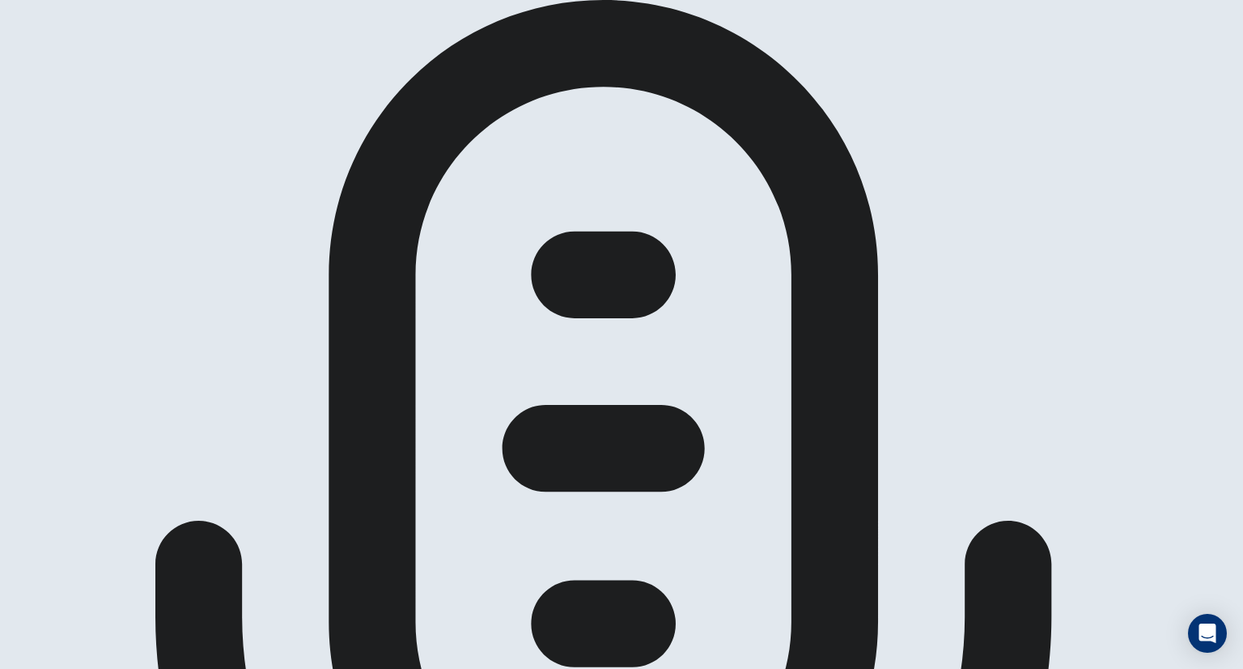
scroll to position [0, 0]
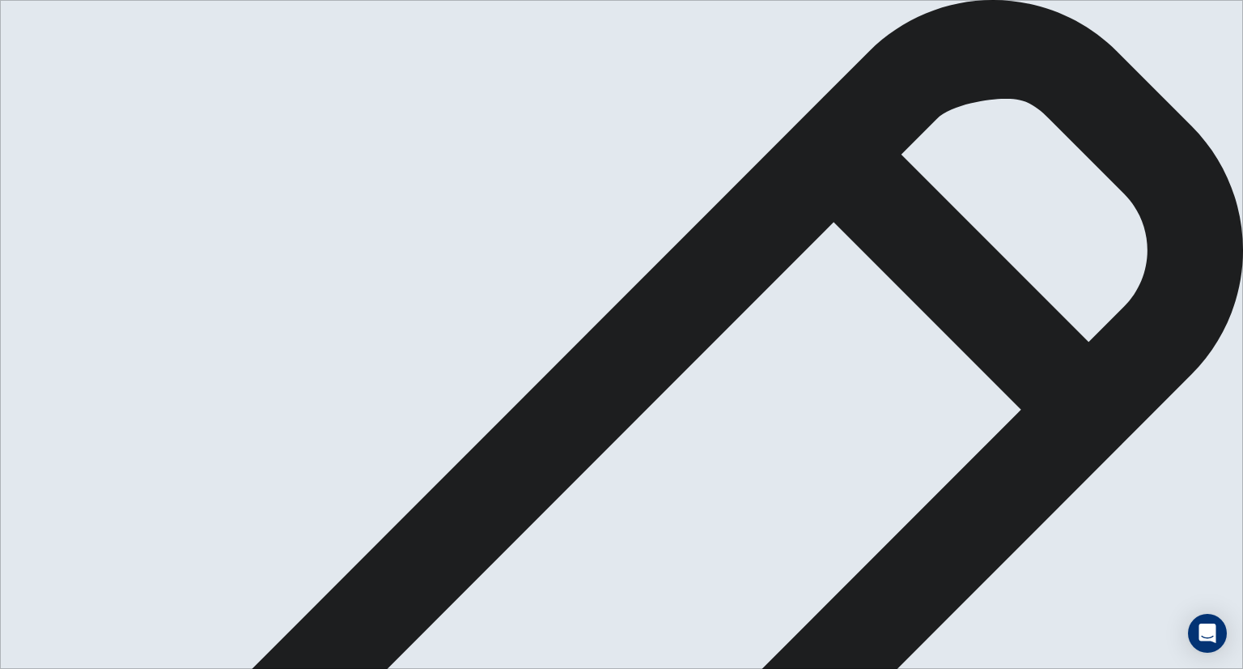
type textarea "M"
type textarea "P"
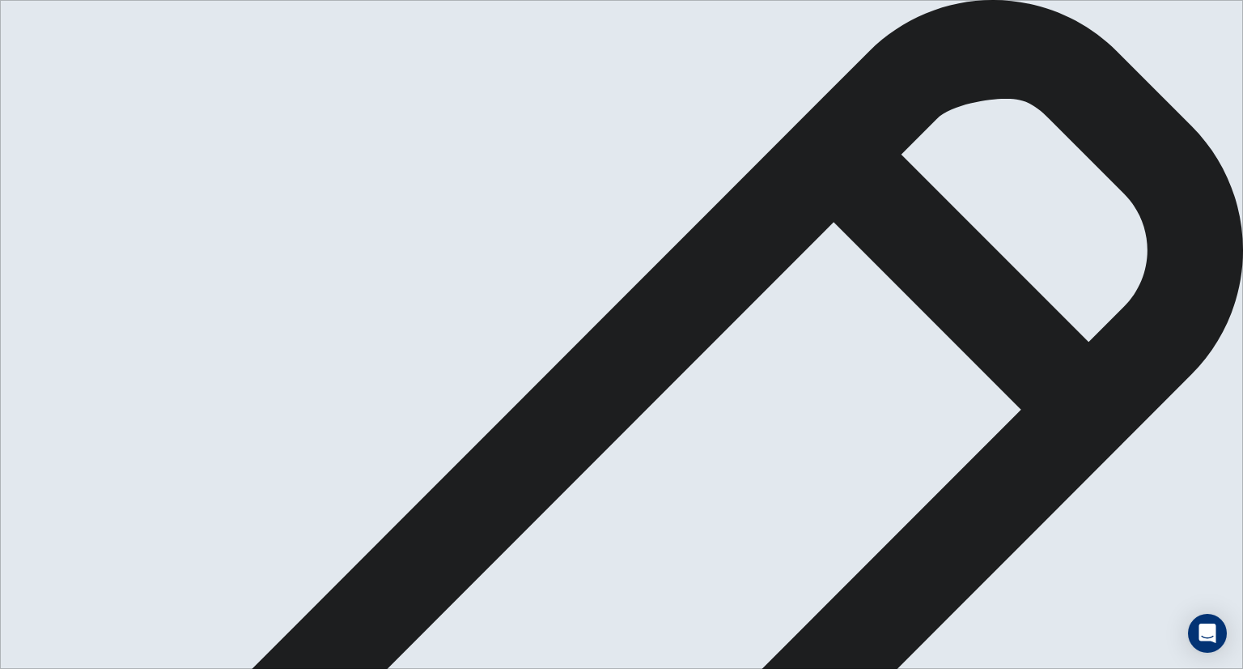
type textarea "NEWTIN AND APPLY The learning for school is more the physical beause is Newtin …"
